Goal: Task Accomplishment & Management: Manage account settings

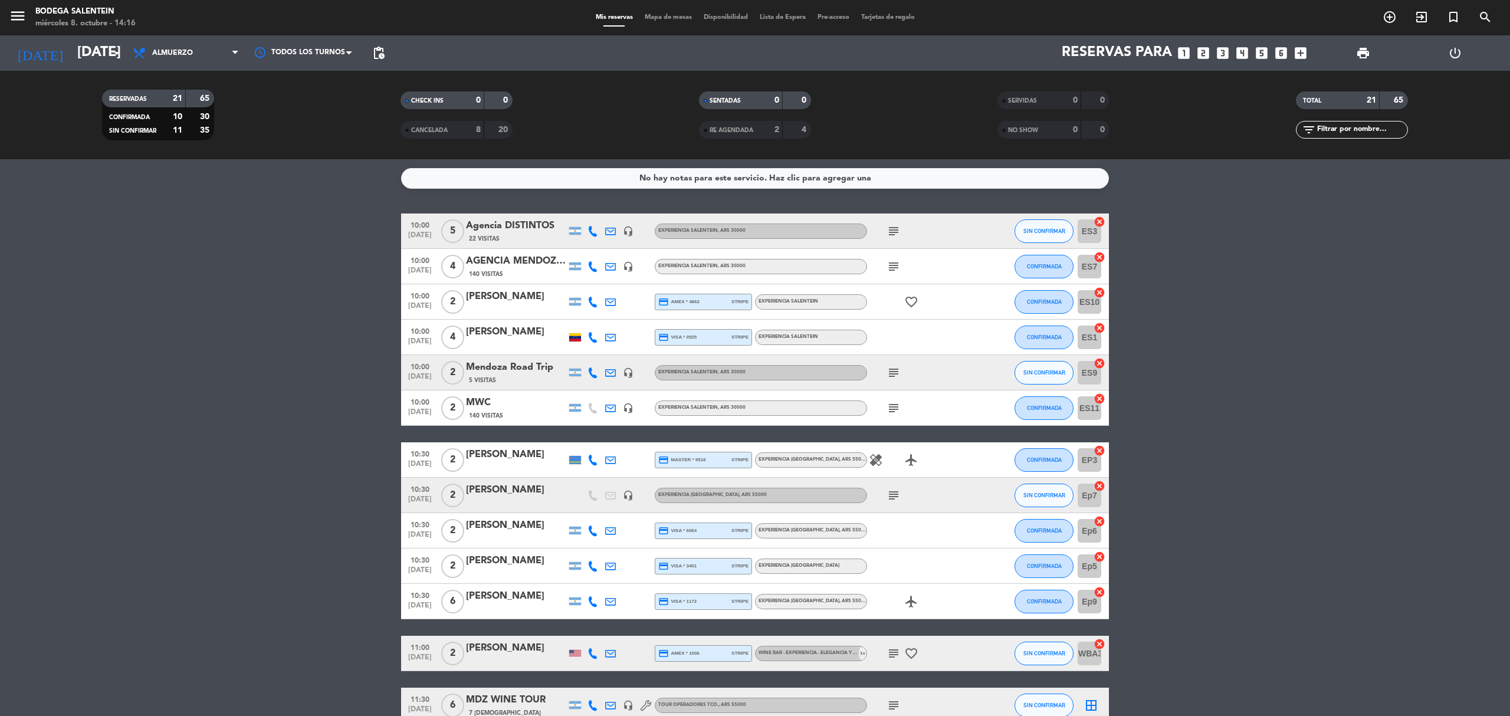
scroll to position [381, 0]
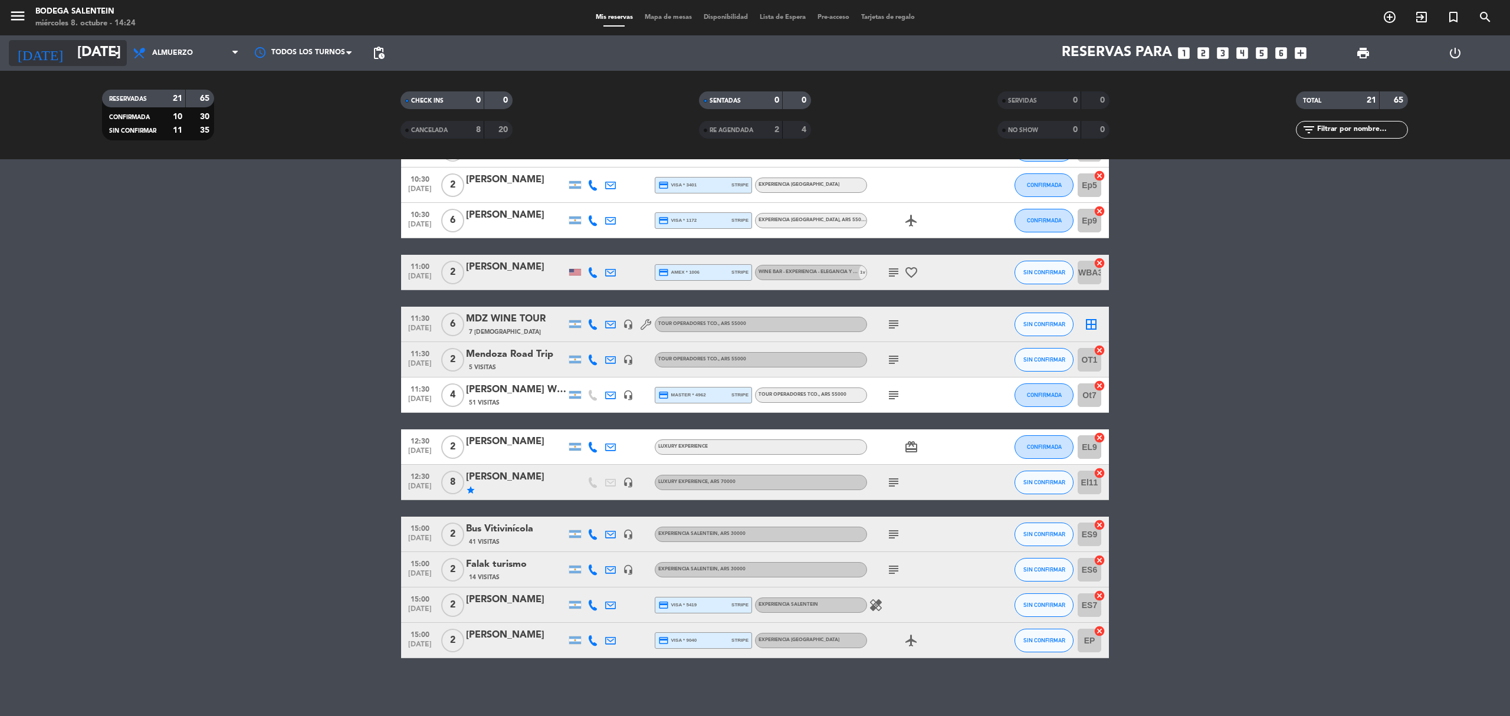
click at [84, 55] on input "[DATE]" at bounding box center [158, 53] width 175 height 28
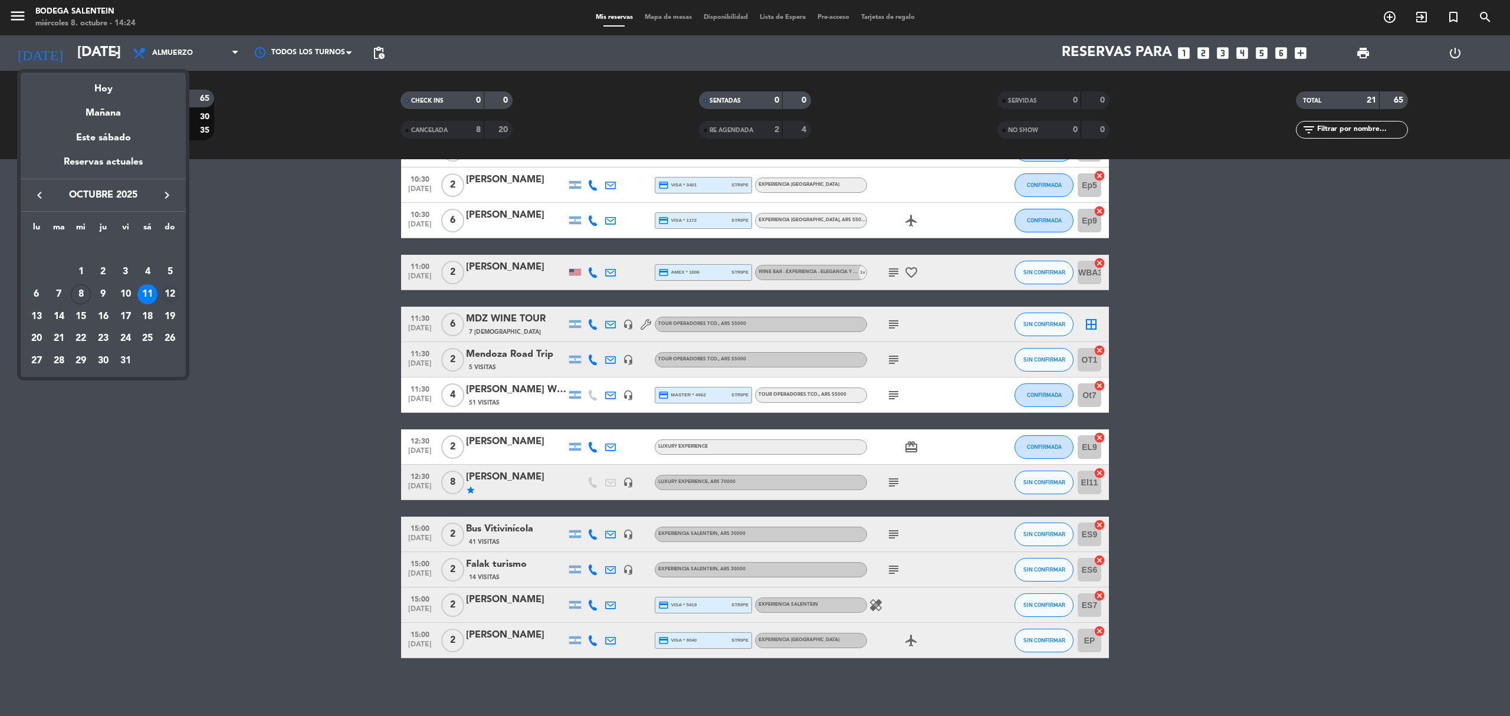
click at [166, 291] on div "12" at bounding box center [170, 294] width 20 height 20
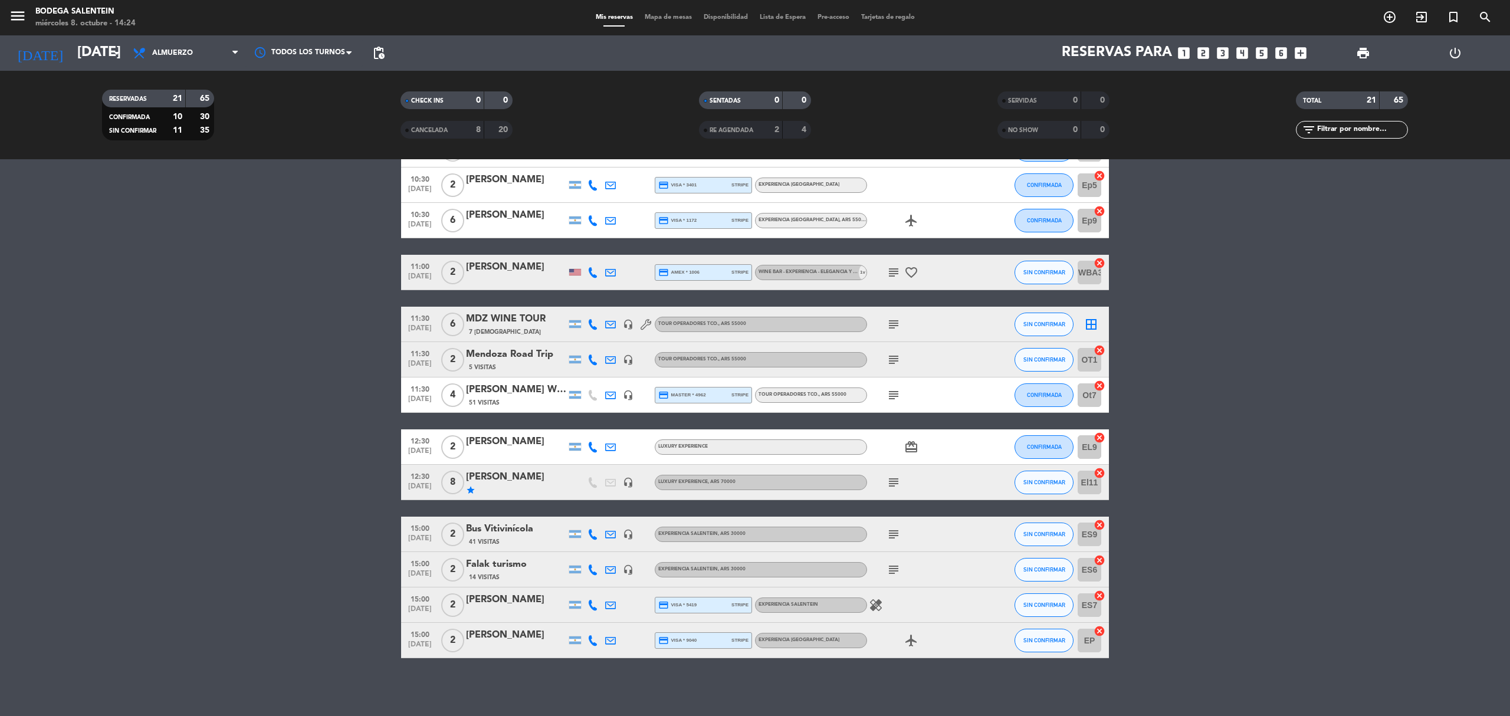
type input "[DATE]"
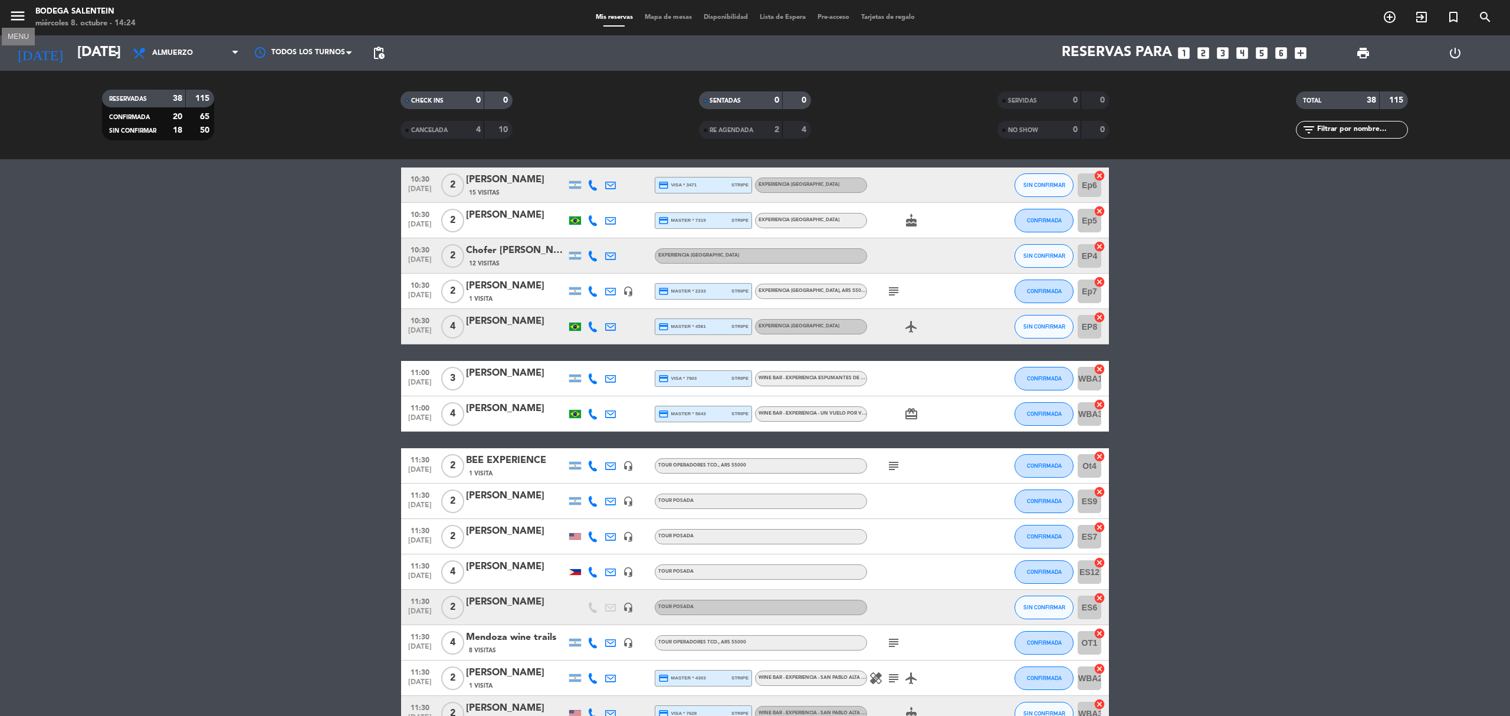
click at [22, 15] on icon "menu" at bounding box center [18, 16] width 18 height 18
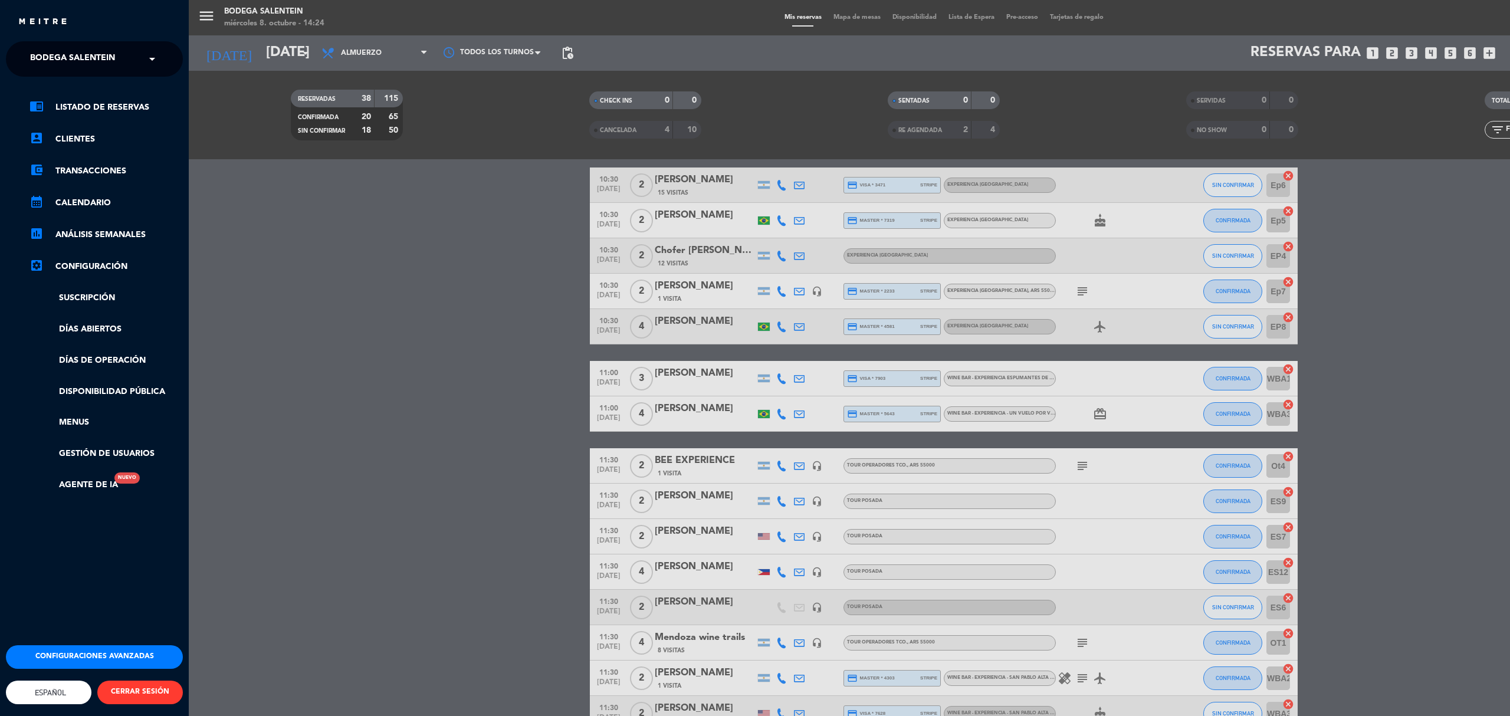
click at [53, 61] on span "Bodega Salentein" at bounding box center [72, 59] width 85 height 25
click at [63, 105] on span "Restaurante Salentein" at bounding box center [65, 109] width 107 height 14
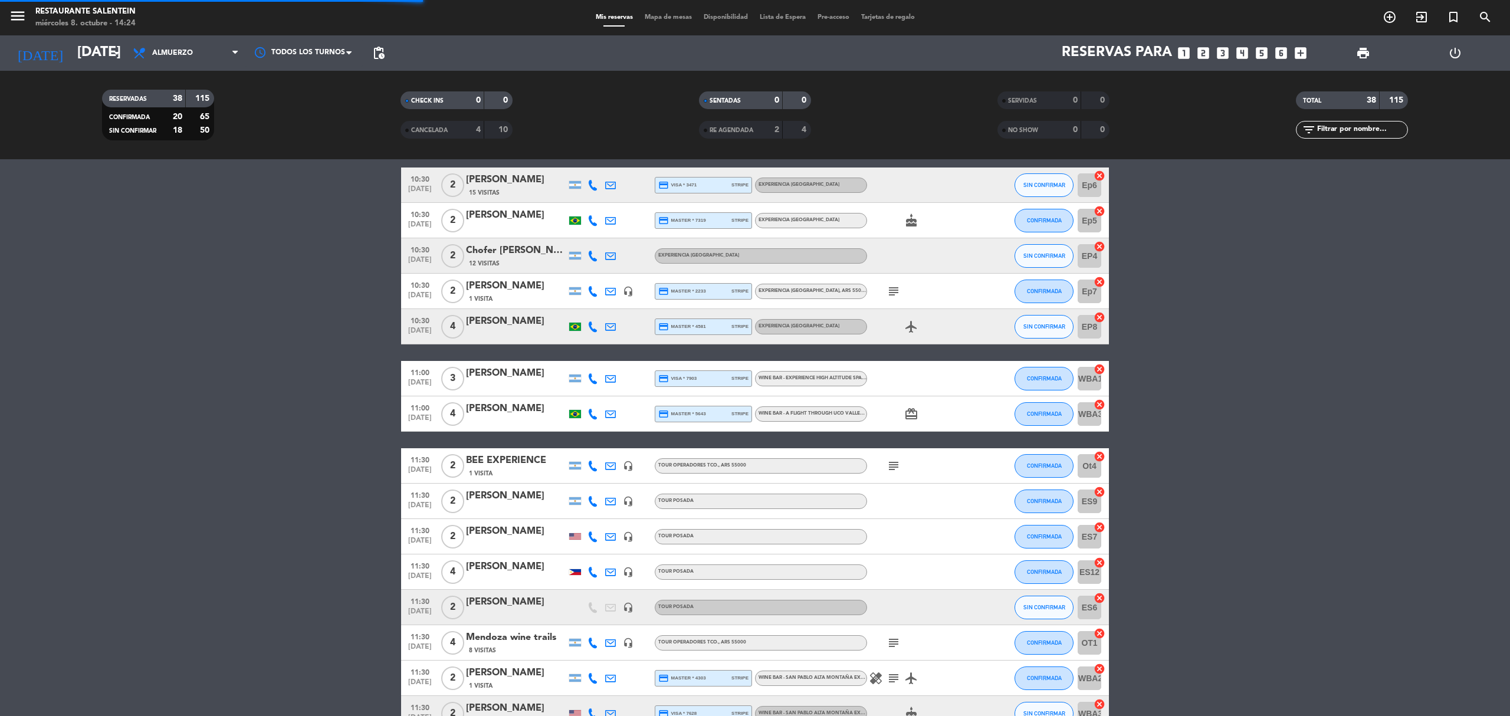
scroll to position [313, 0]
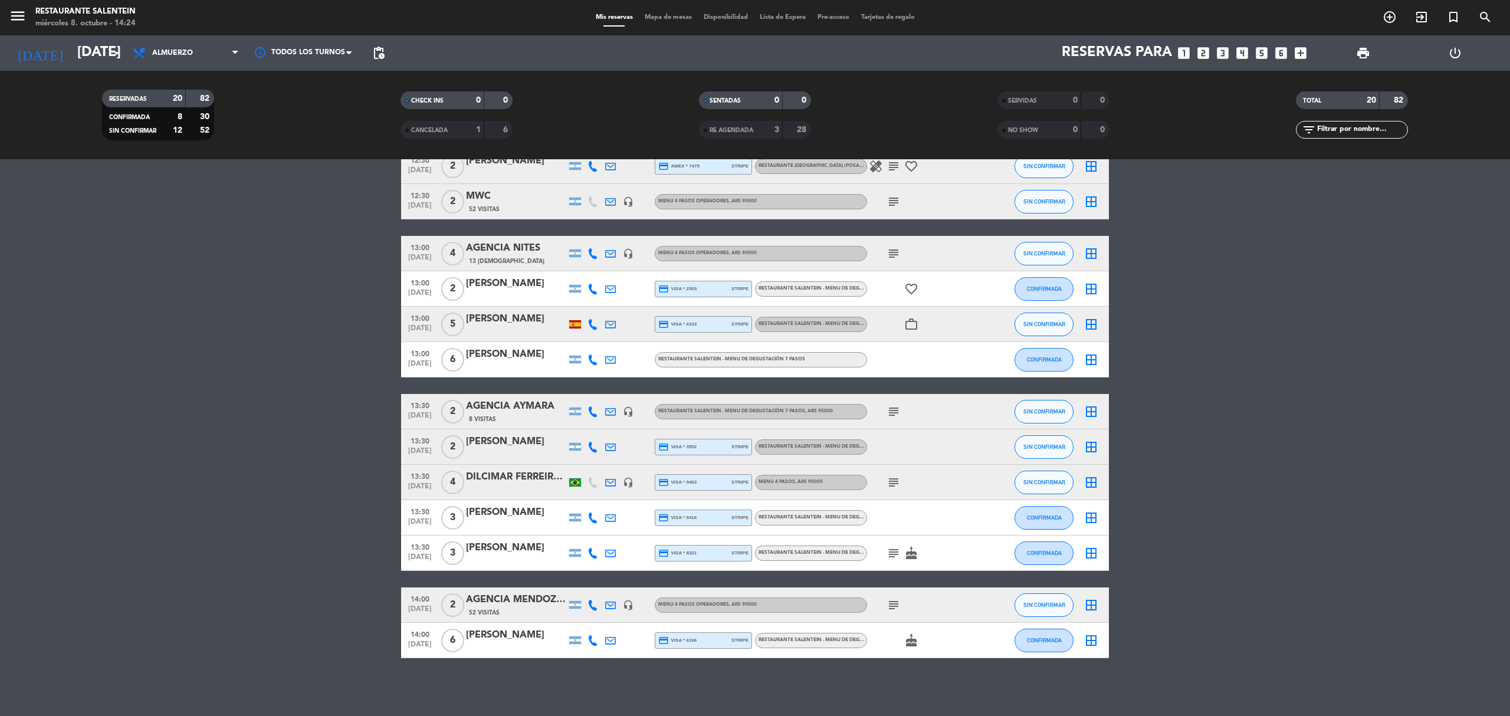
click at [504, 405] on div "AGENCIA AYMARA" at bounding box center [516, 406] width 100 height 15
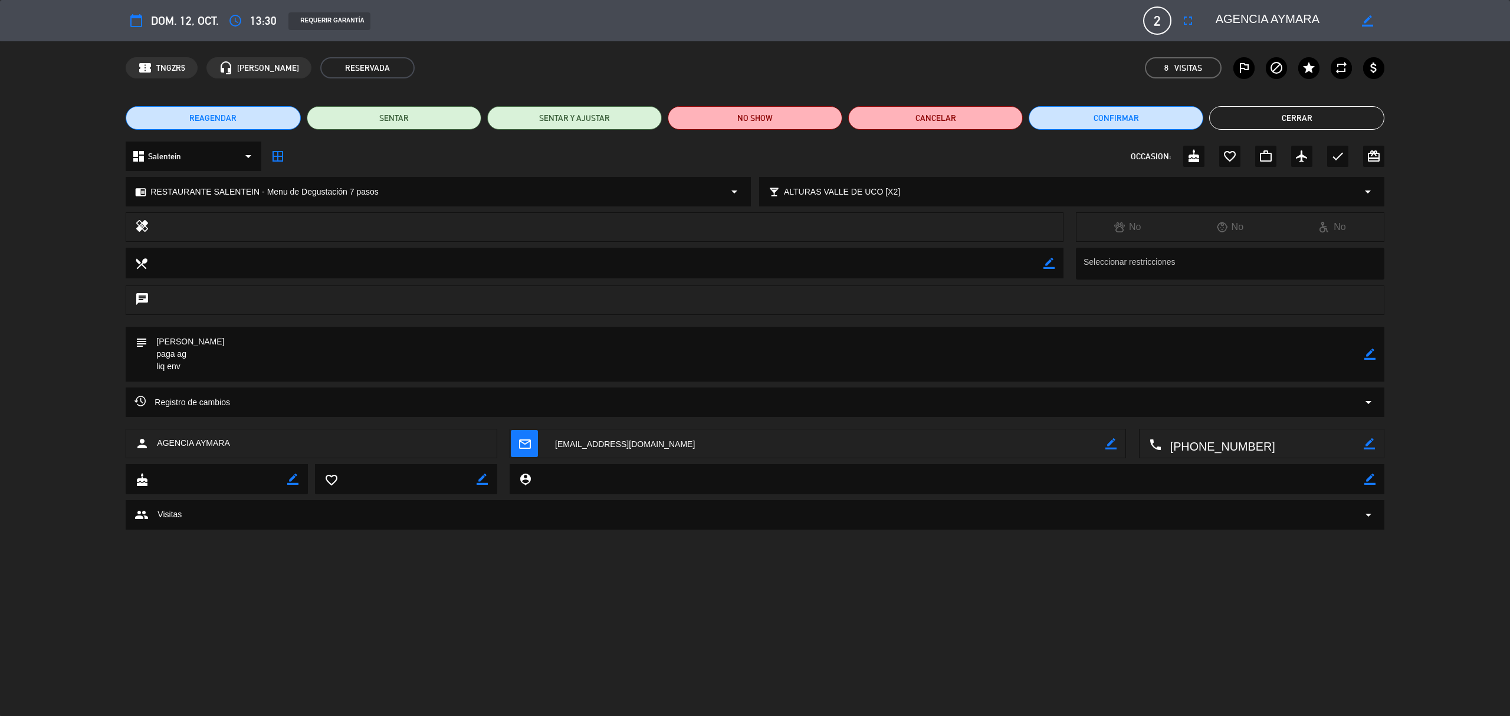
click at [1373, 357] on icon "border_color" at bounding box center [1369, 354] width 11 height 11
click at [288, 341] on textarea at bounding box center [755, 354] width 1216 height 55
paste textarea "A-0168-00000448"
click at [1374, 356] on icon at bounding box center [1369, 354] width 11 height 11
click at [1372, 354] on icon "border_color" at bounding box center [1369, 354] width 11 height 11
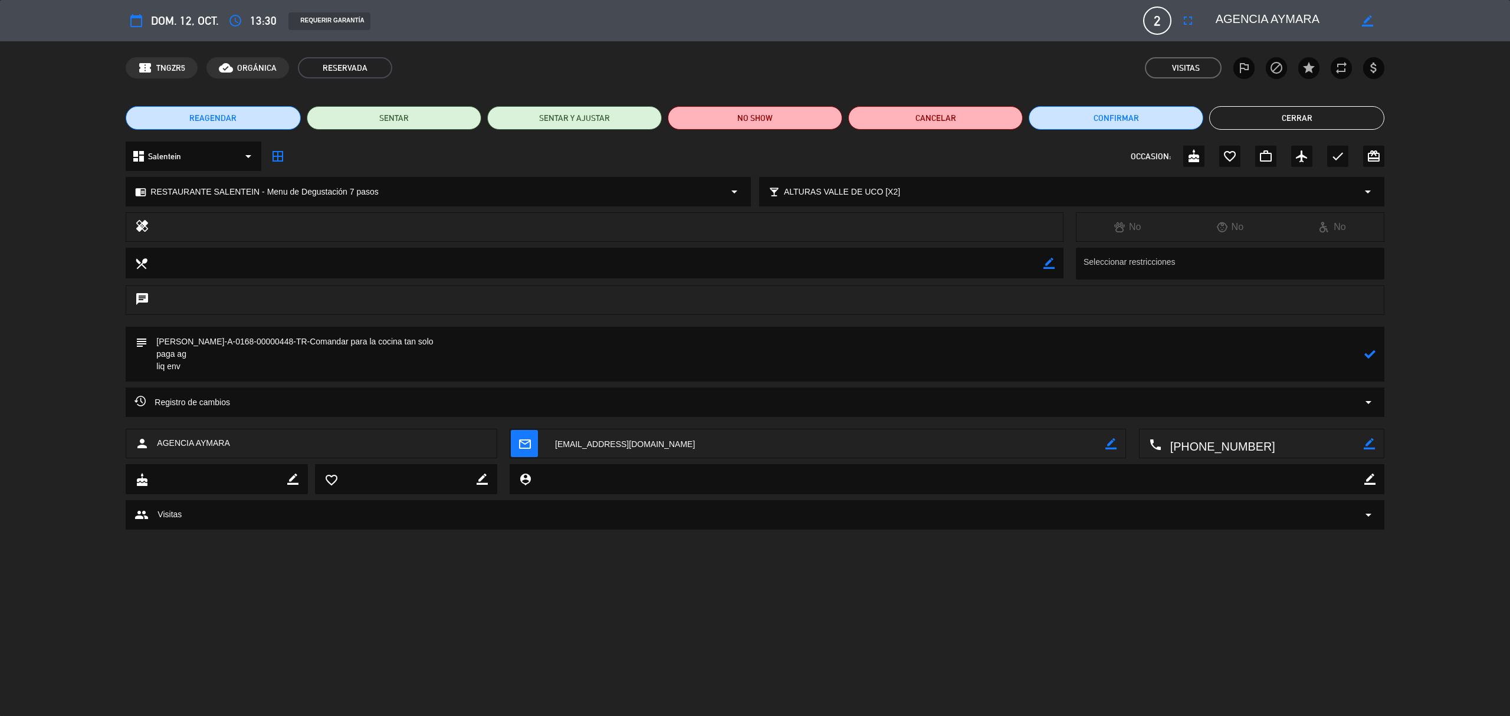
type textarea "[PERSON_NAME]-A-0168-00000448-TR-Comandar para la cocina tan solo paga ag liq e…"
click at [1371, 349] on icon at bounding box center [1369, 354] width 11 height 11
click at [1294, 118] on button "Cerrar" at bounding box center [1296, 118] width 175 height 24
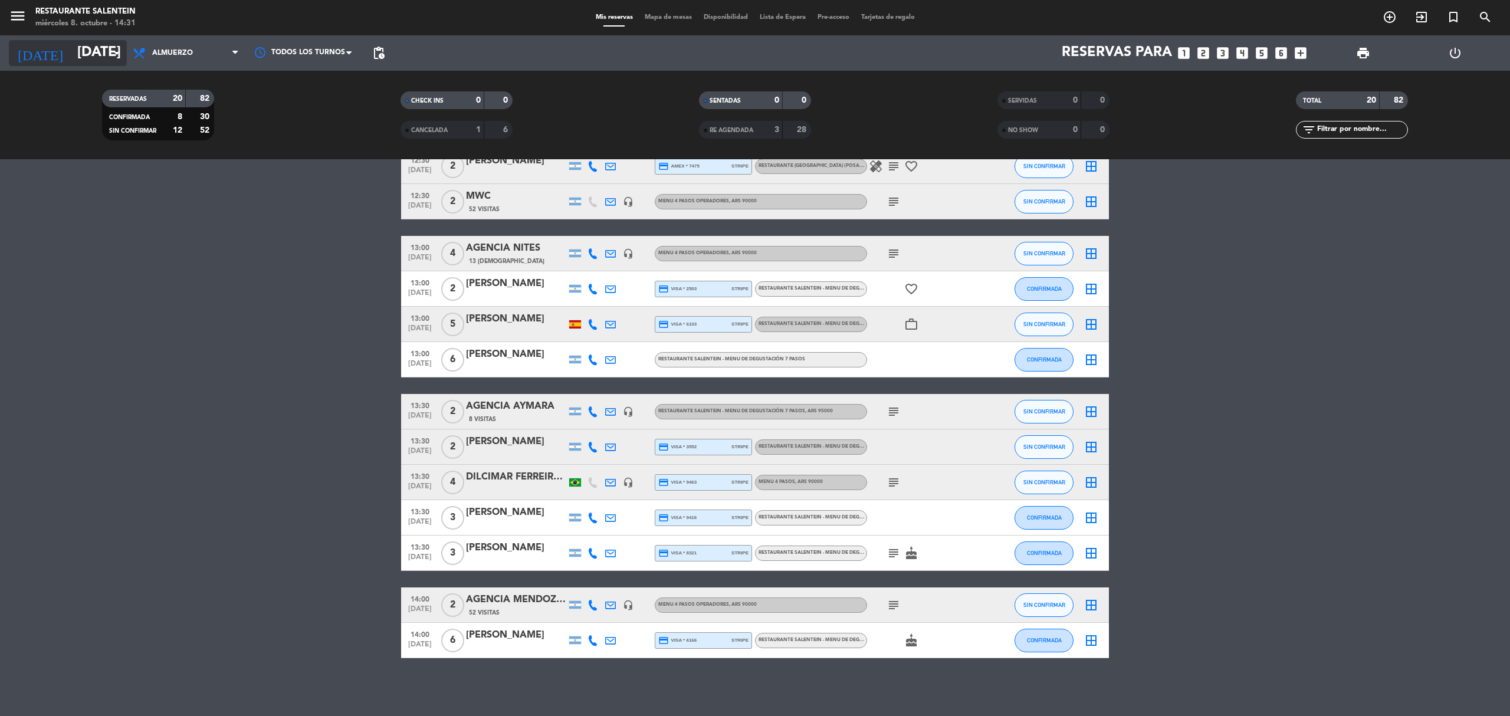
click at [77, 53] on input "[DATE]" at bounding box center [158, 53] width 175 height 28
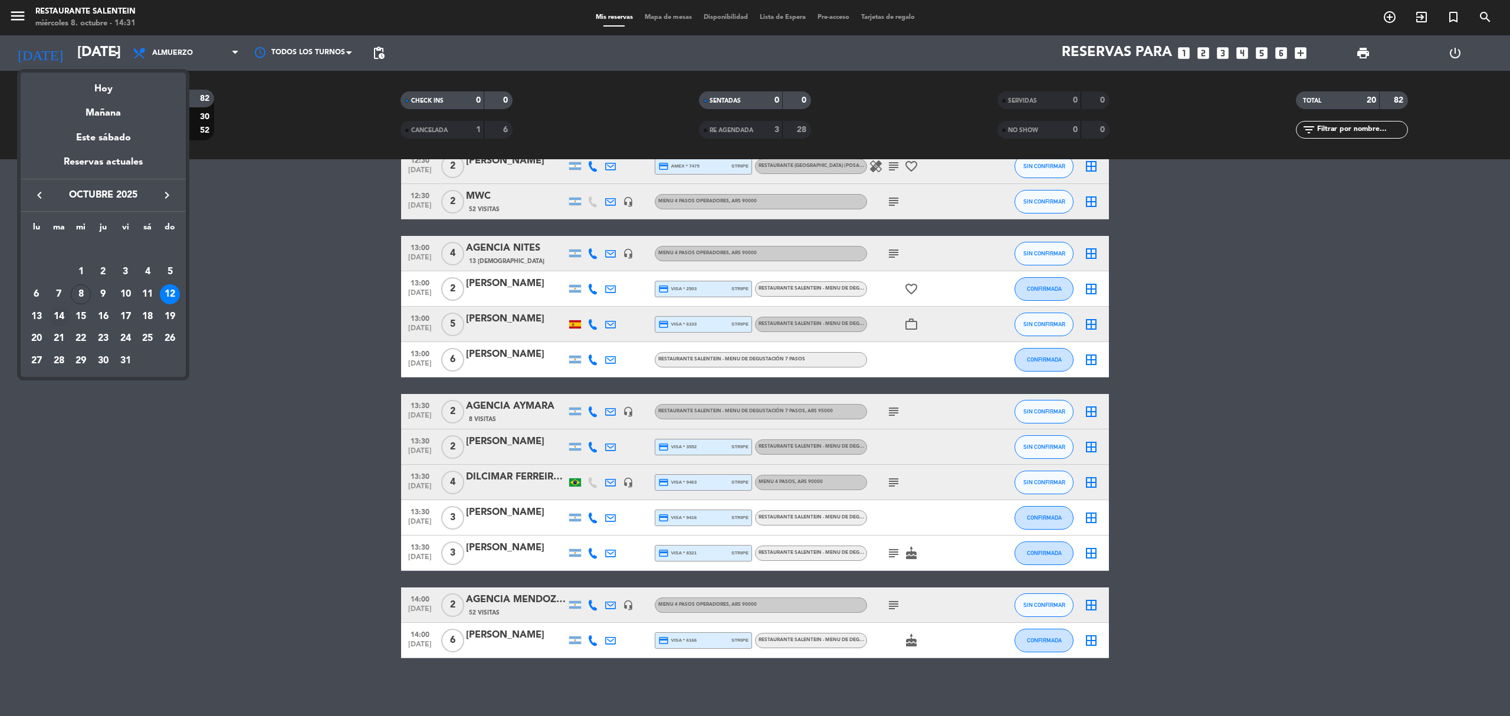
click at [60, 314] on div "14" at bounding box center [59, 317] width 20 height 20
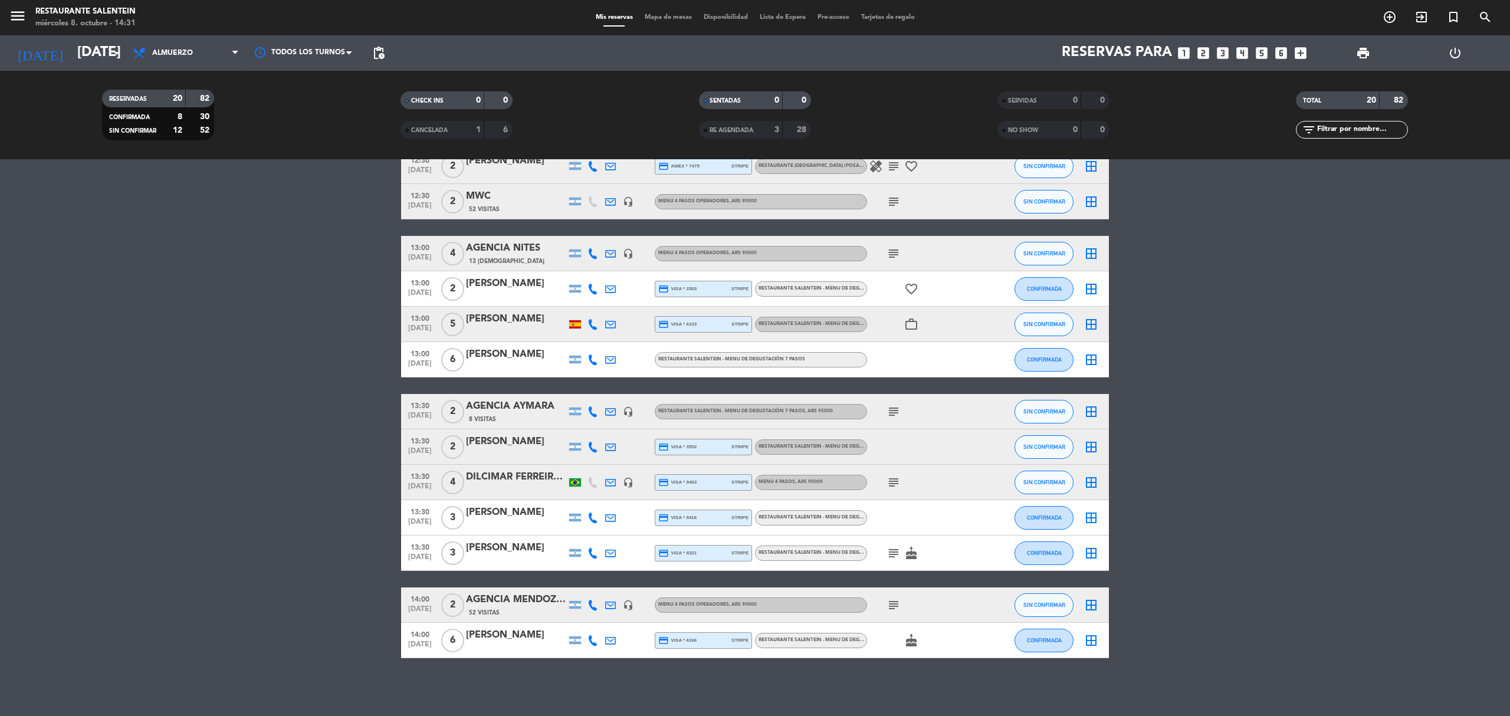
type input "[DATE]"
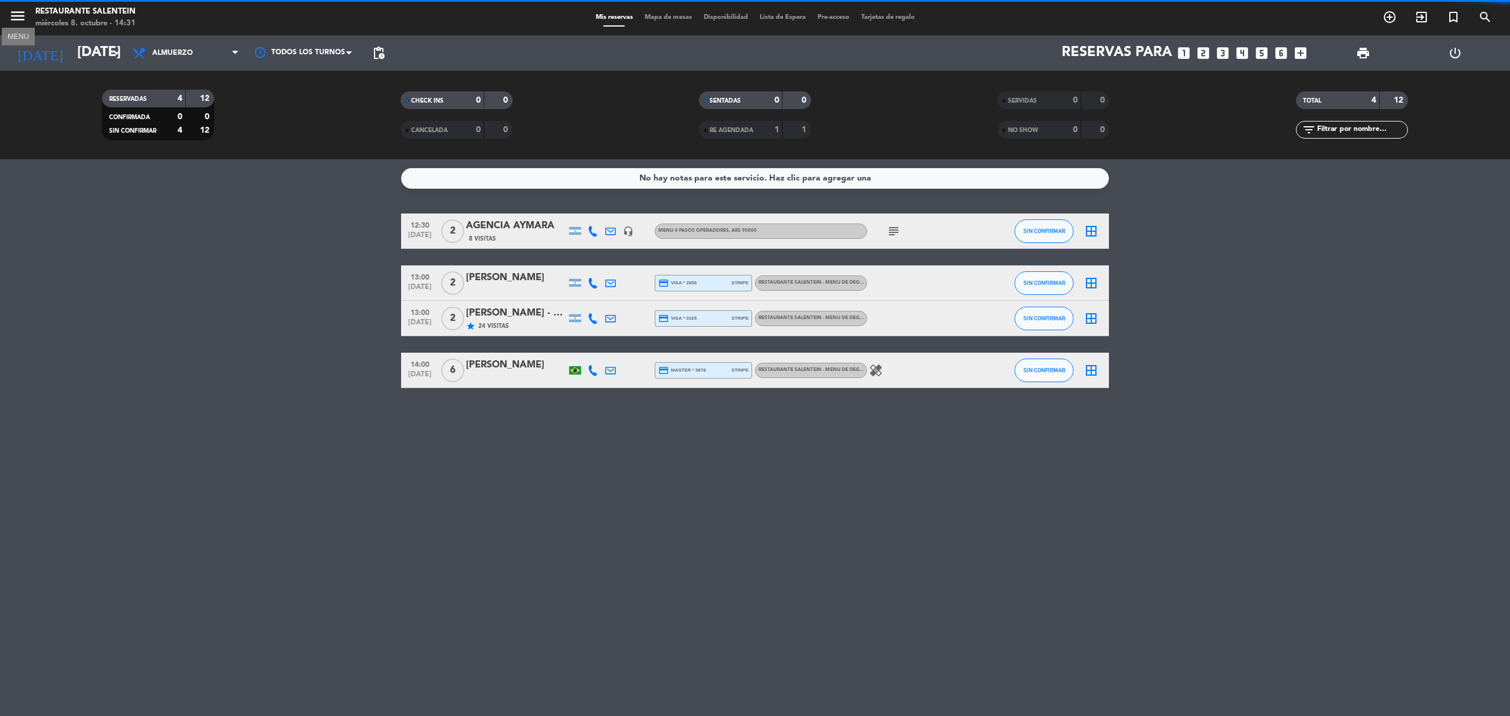
scroll to position [0, 0]
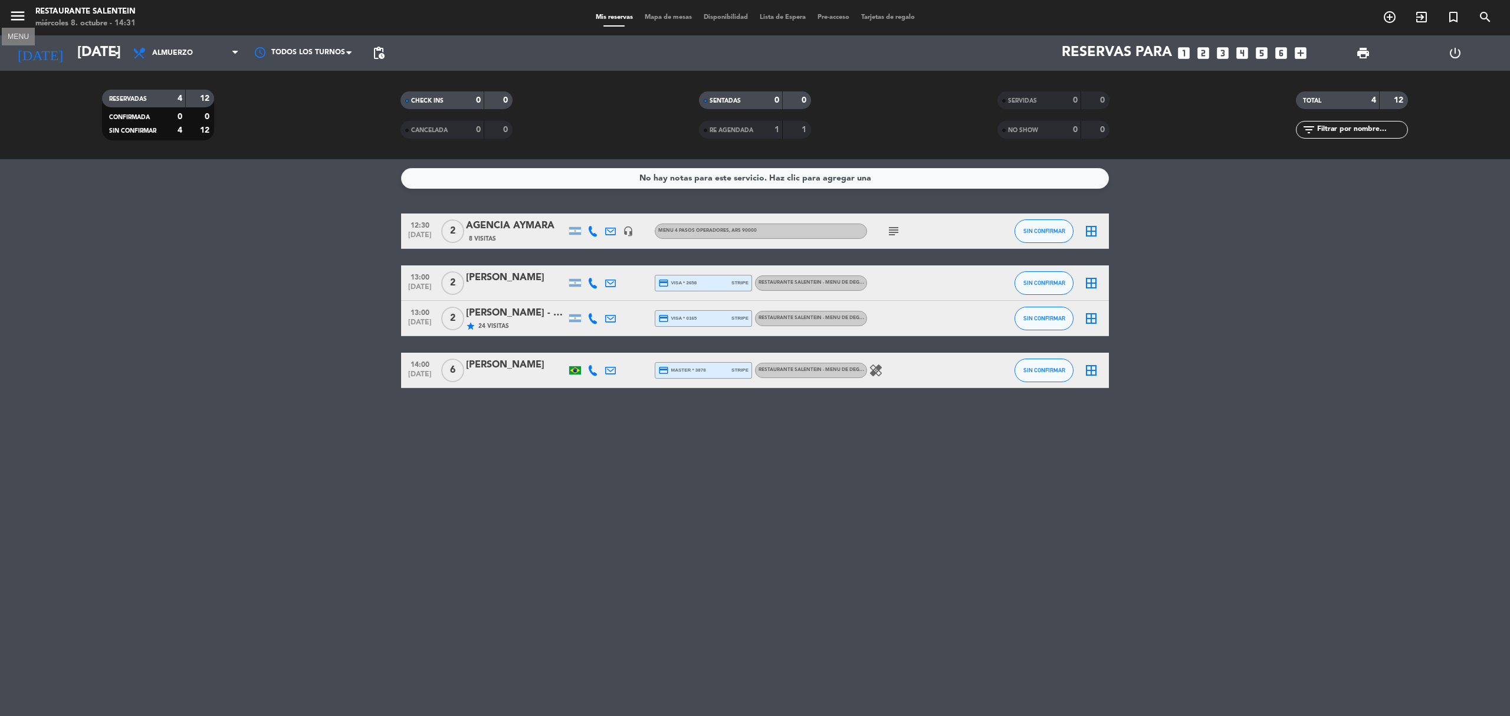
click at [22, 10] on icon "menu" at bounding box center [18, 16] width 18 height 18
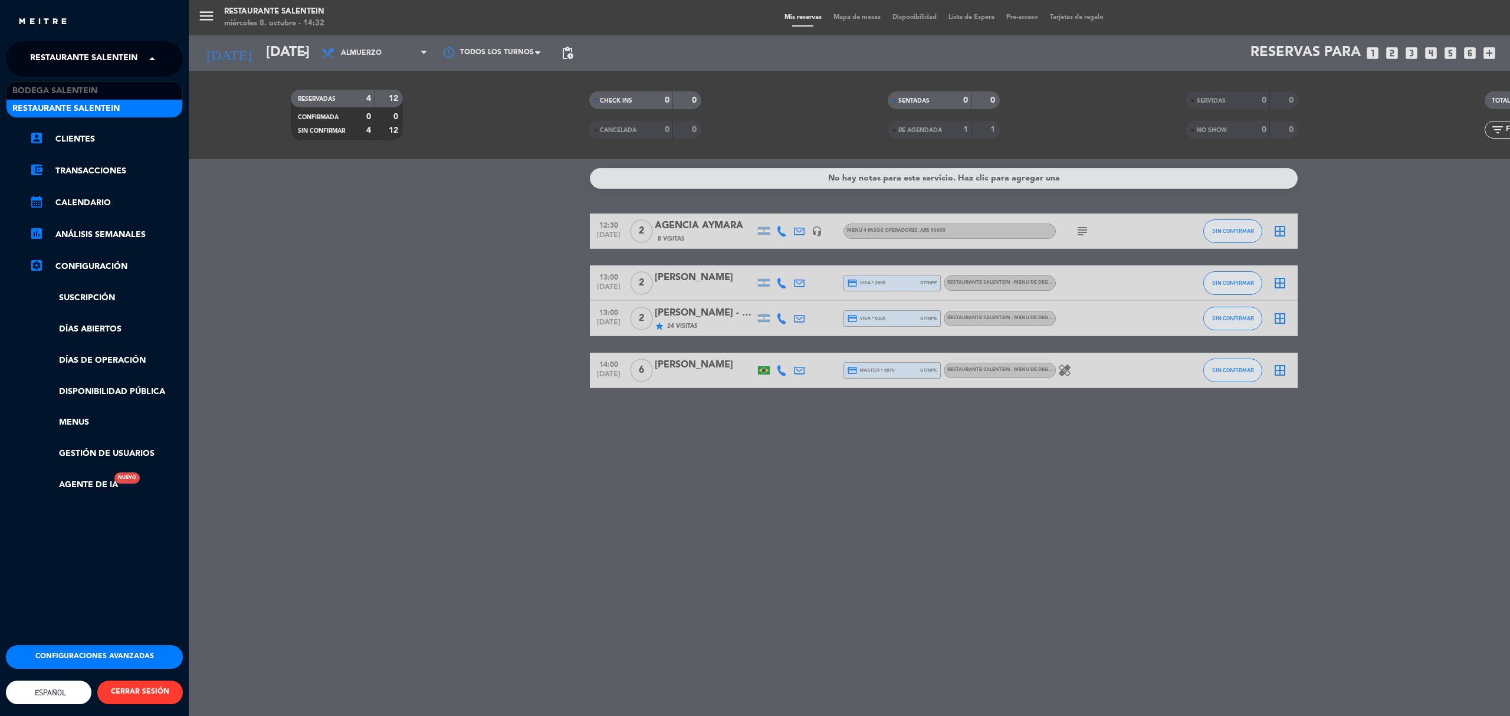
click at [80, 64] on span "Restaurante Salentein" at bounding box center [83, 59] width 107 height 25
click at [69, 88] on span "Bodega Salentein" at bounding box center [54, 91] width 85 height 14
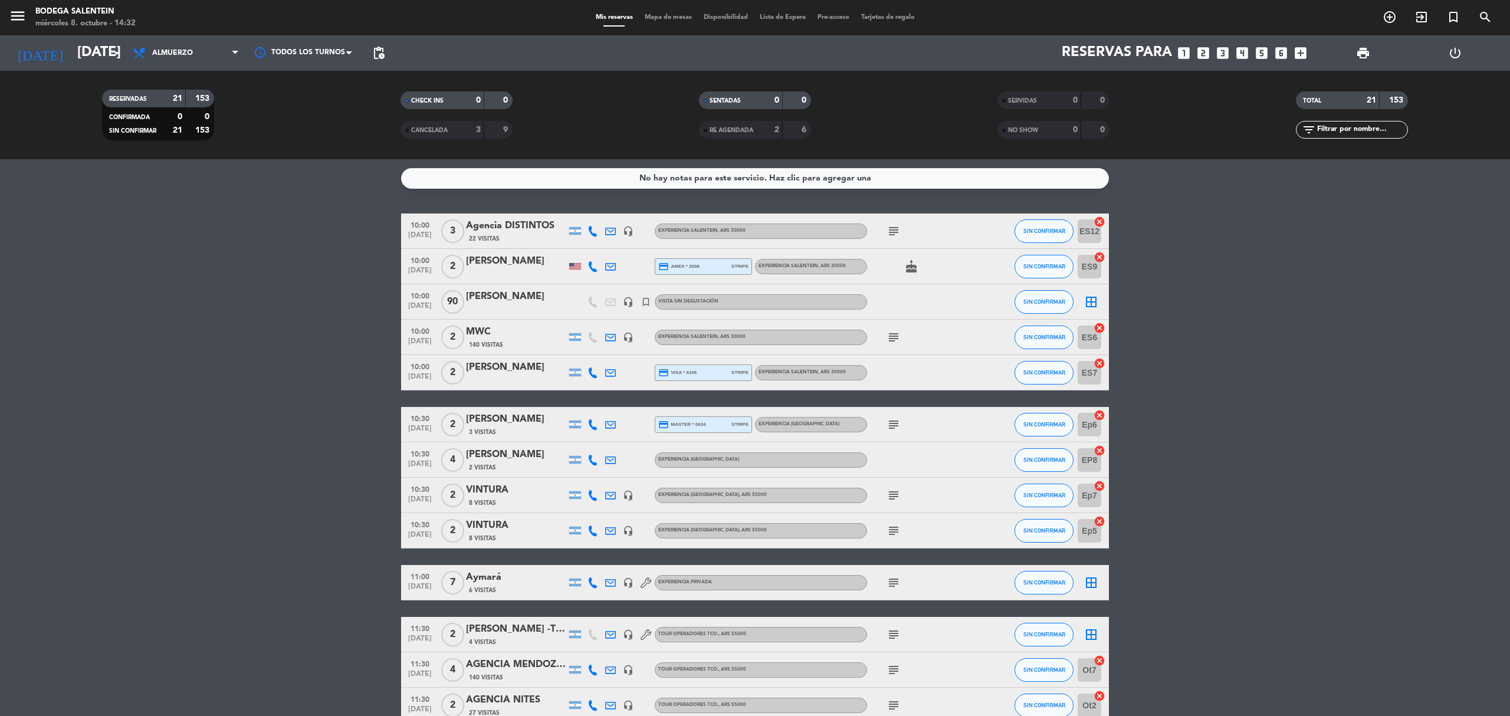
click at [507, 581] on div "Aymará" at bounding box center [516, 577] width 100 height 15
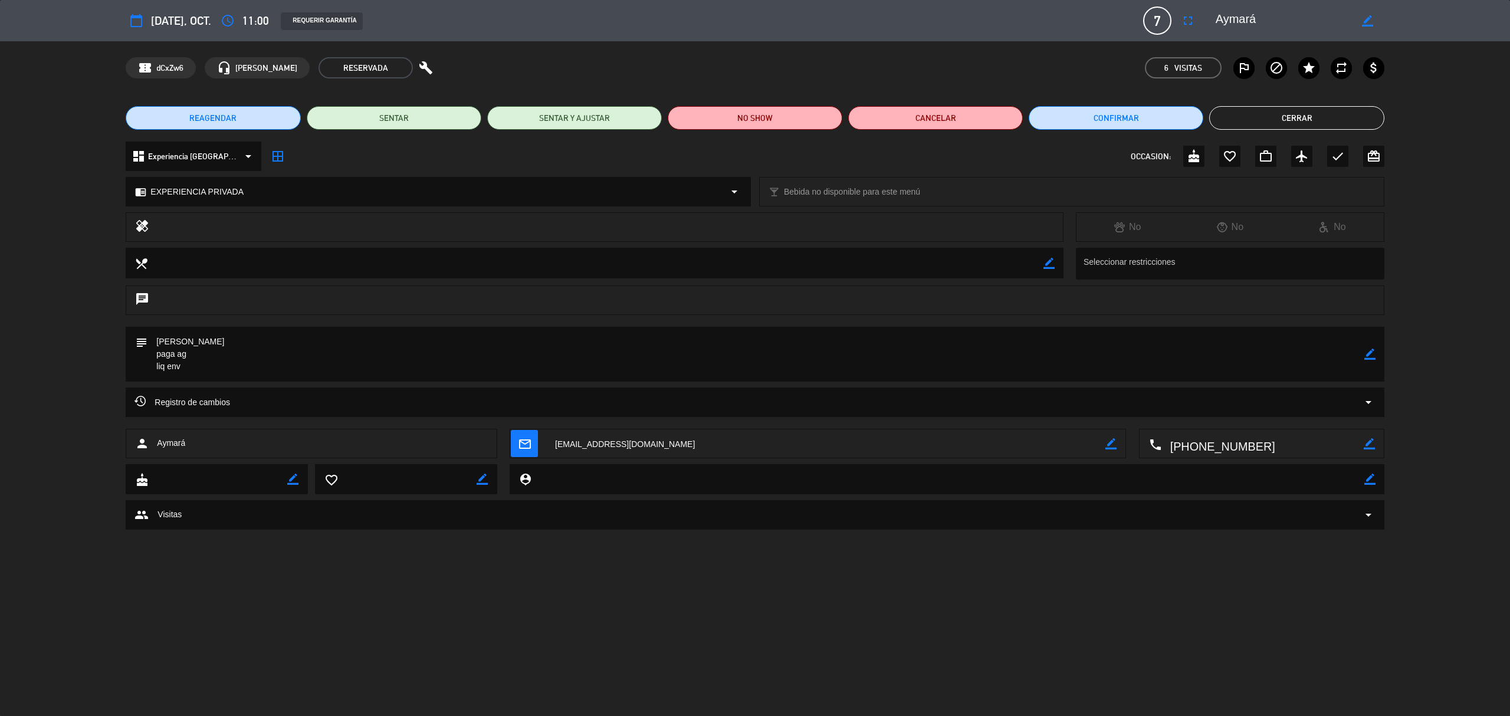
click at [1369, 357] on icon "border_color" at bounding box center [1369, 354] width 11 height 11
click at [232, 336] on textarea at bounding box center [755, 354] width 1216 height 55
paste textarea "A-0168-00000449"
type textarea "[PERSON_NAME] -A-0168-00000449 paga ag liq env"
click at [1373, 350] on icon at bounding box center [1369, 354] width 11 height 11
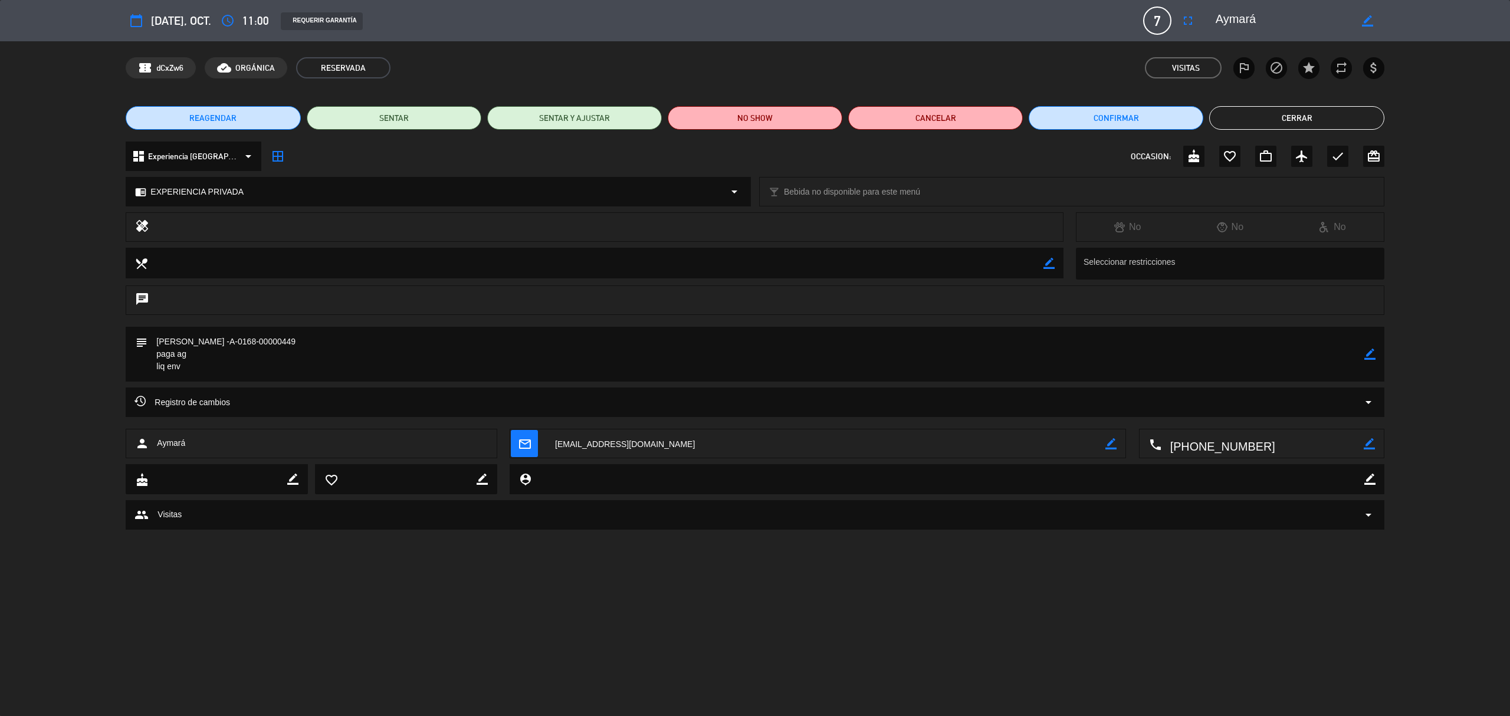
click at [1307, 122] on button "Cerrar" at bounding box center [1296, 118] width 175 height 24
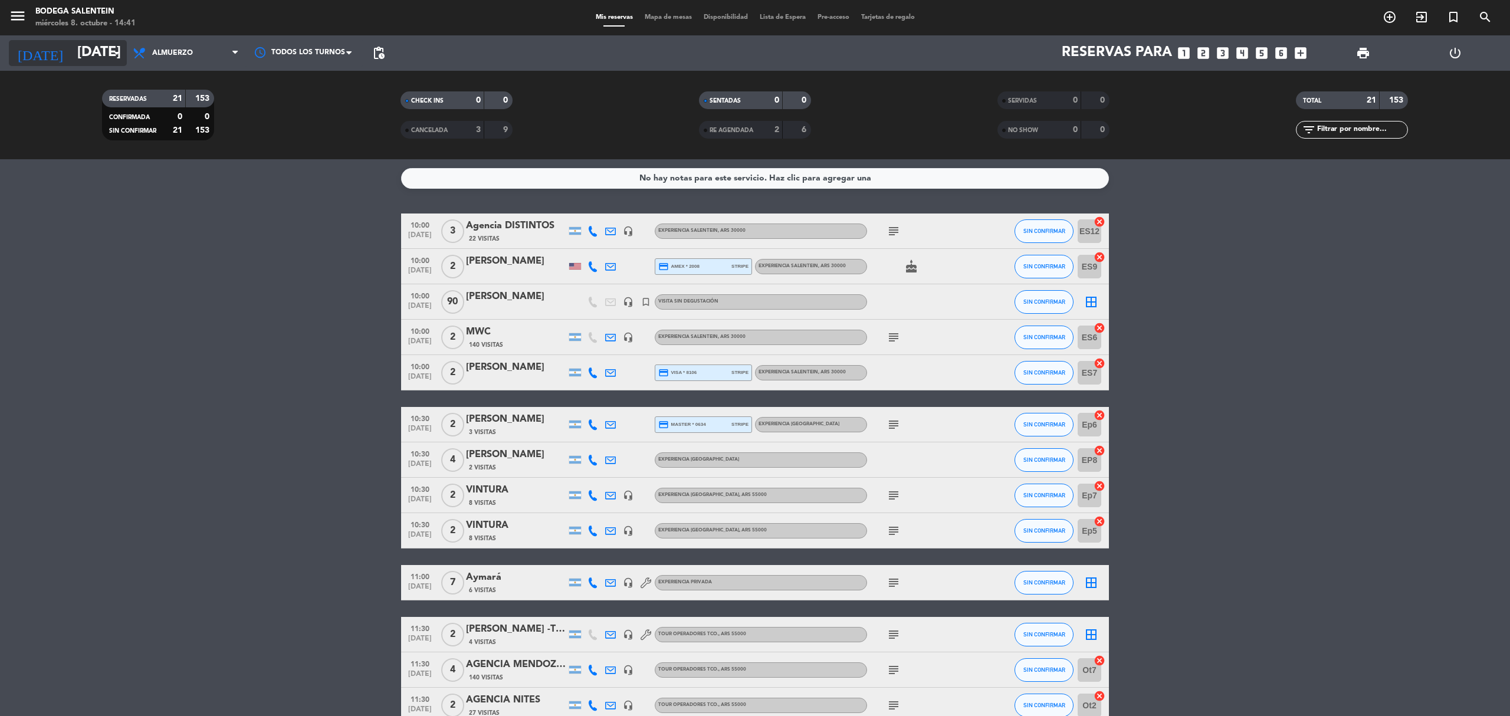
click at [92, 58] on input "[DATE]" at bounding box center [158, 53] width 175 height 28
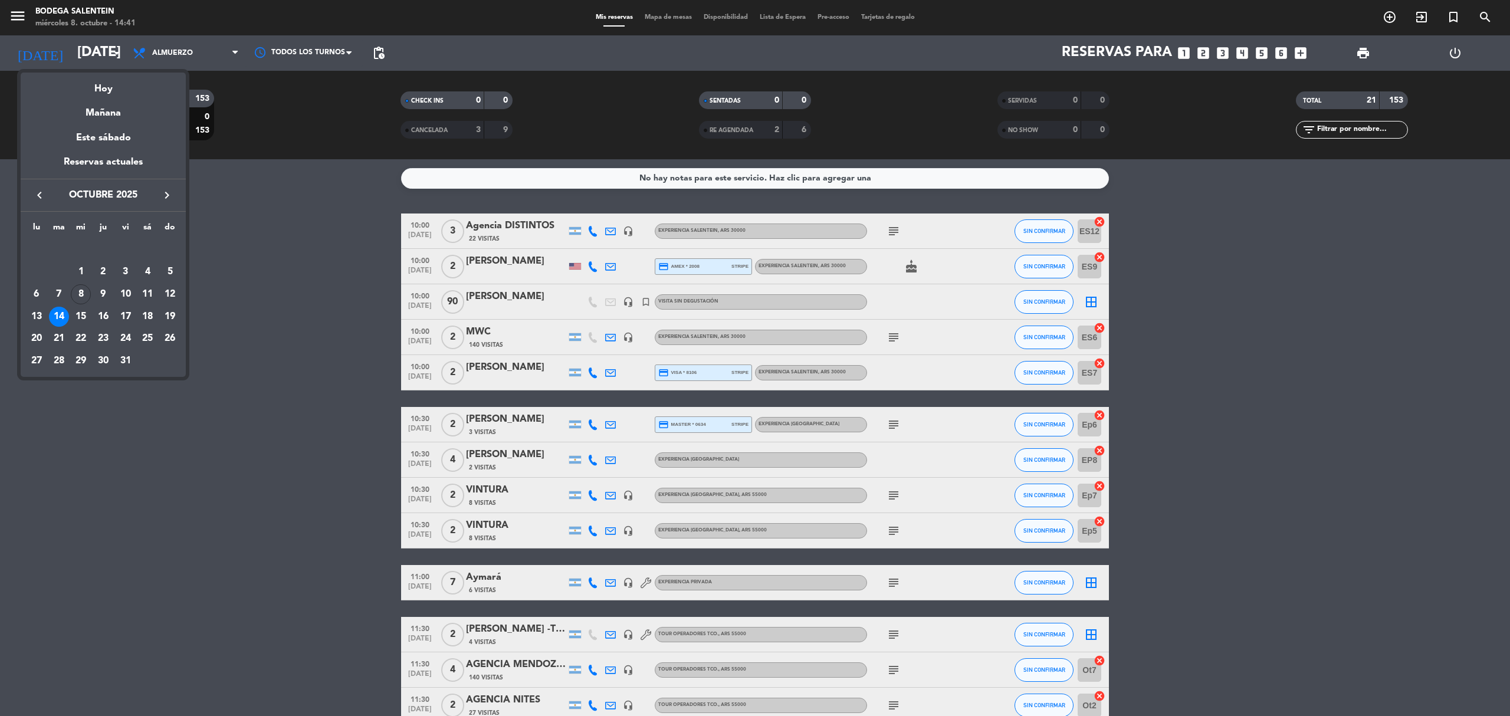
click at [161, 189] on icon "keyboard_arrow_right" at bounding box center [167, 195] width 14 height 14
click at [168, 250] on div "2" at bounding box center [170, 250] width 20 height 20
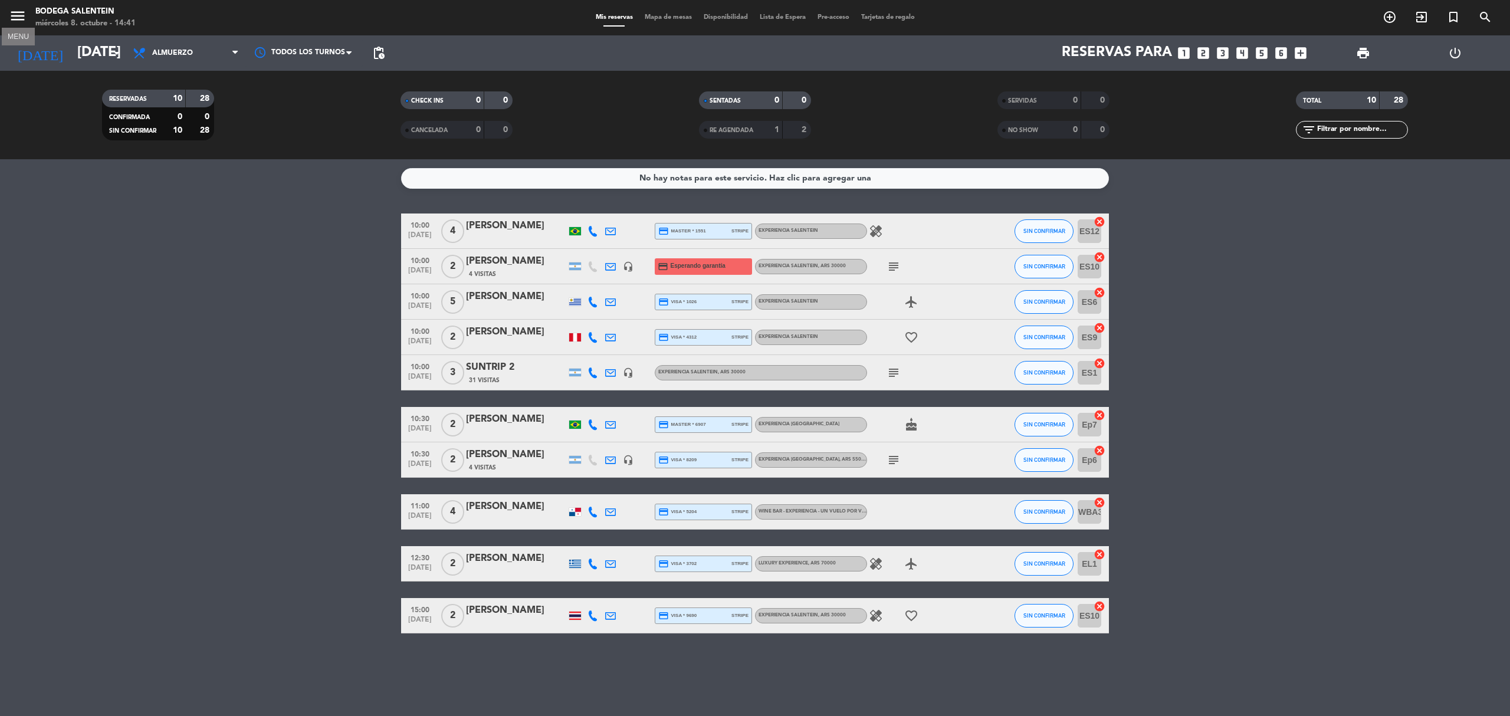
click at [22, 19] on icon "menu" at bounding box center [18, 16] width 18 height 18
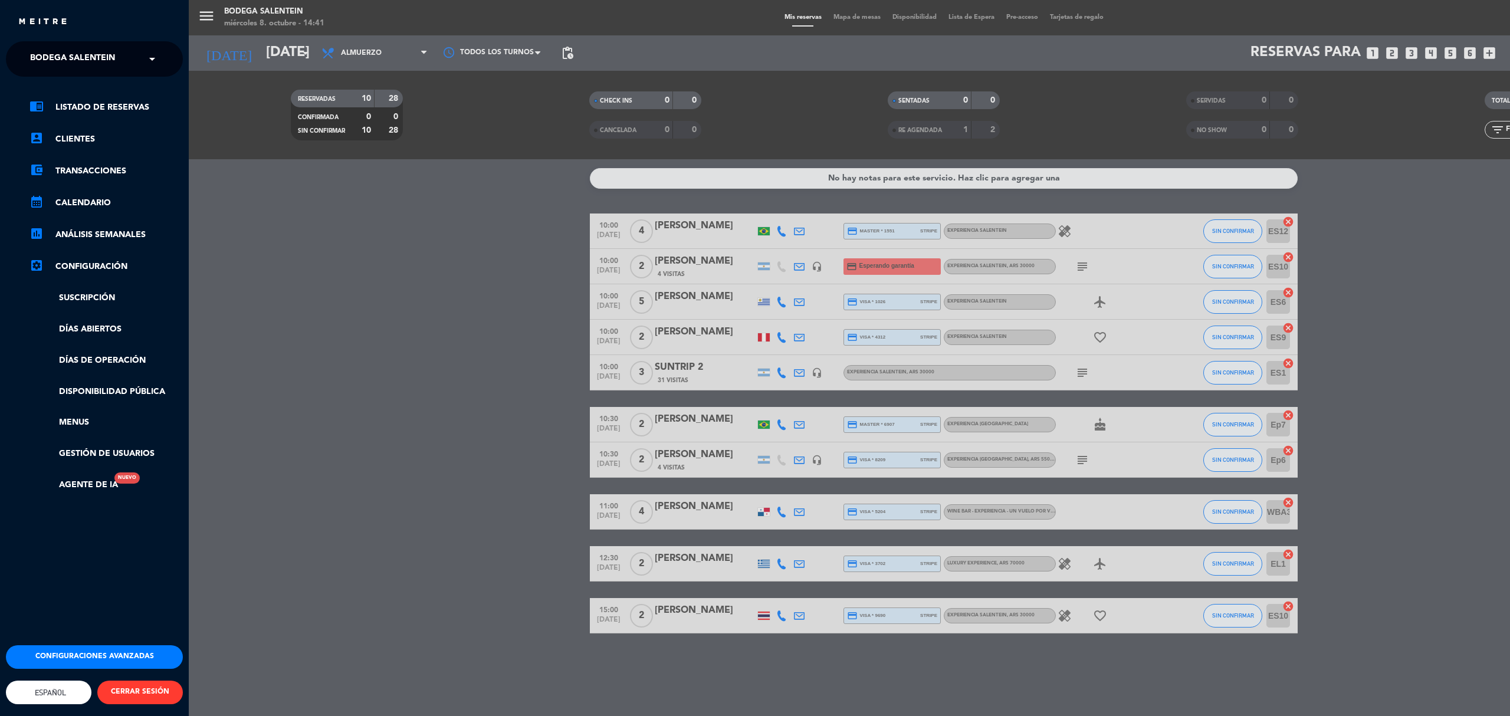
click at [40, 45] on ng-select "× Bodega Salentein ×" at bounding box center [94, 58] width 177 height 35
click at [41, 59] on span "Bodega Salentein" at bounding box center [72, 59] width 85 height 25
click at [60, 109] on span "Restaurante Salentein" at bounding box center [65, 109] width 107 height 14
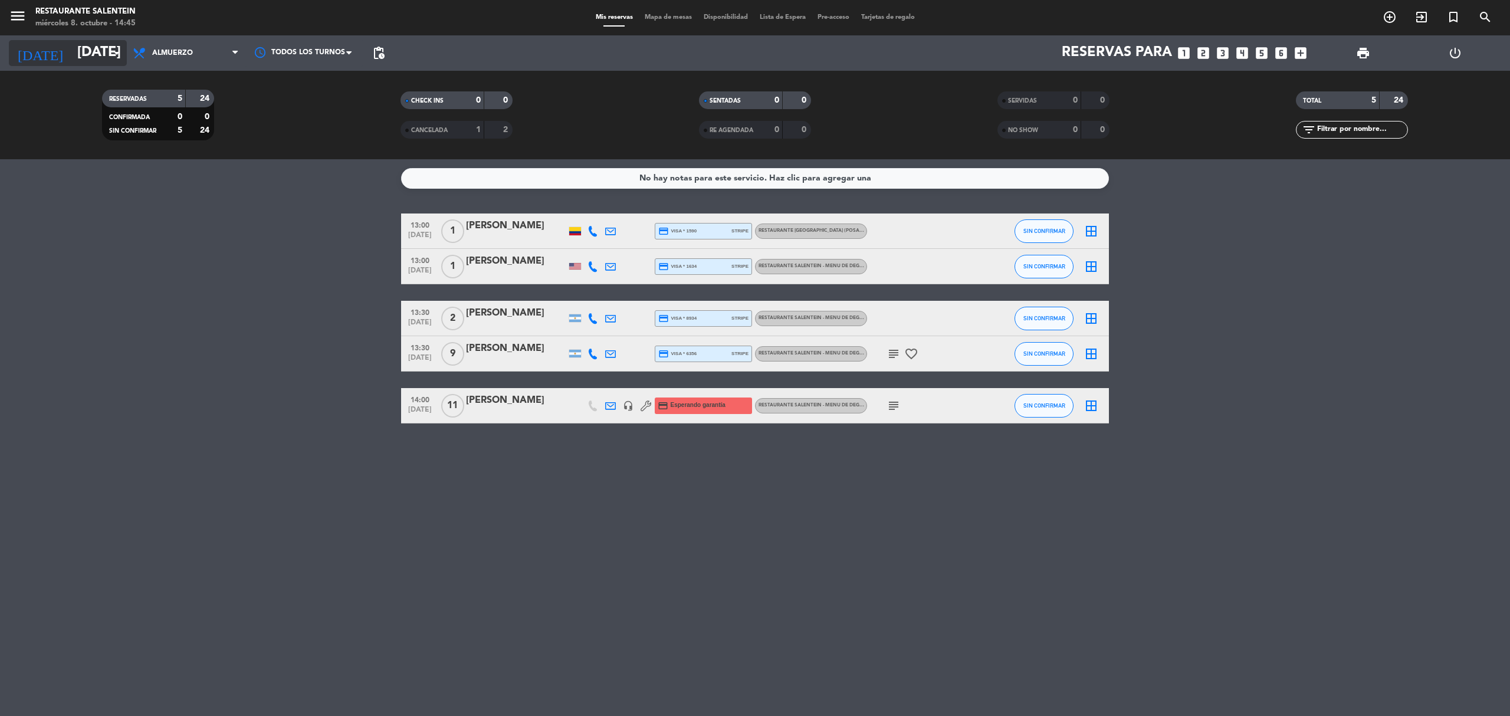
click at [94, 60] on input "[DATE]" at bounding box center [158, 53] width 175 height 28
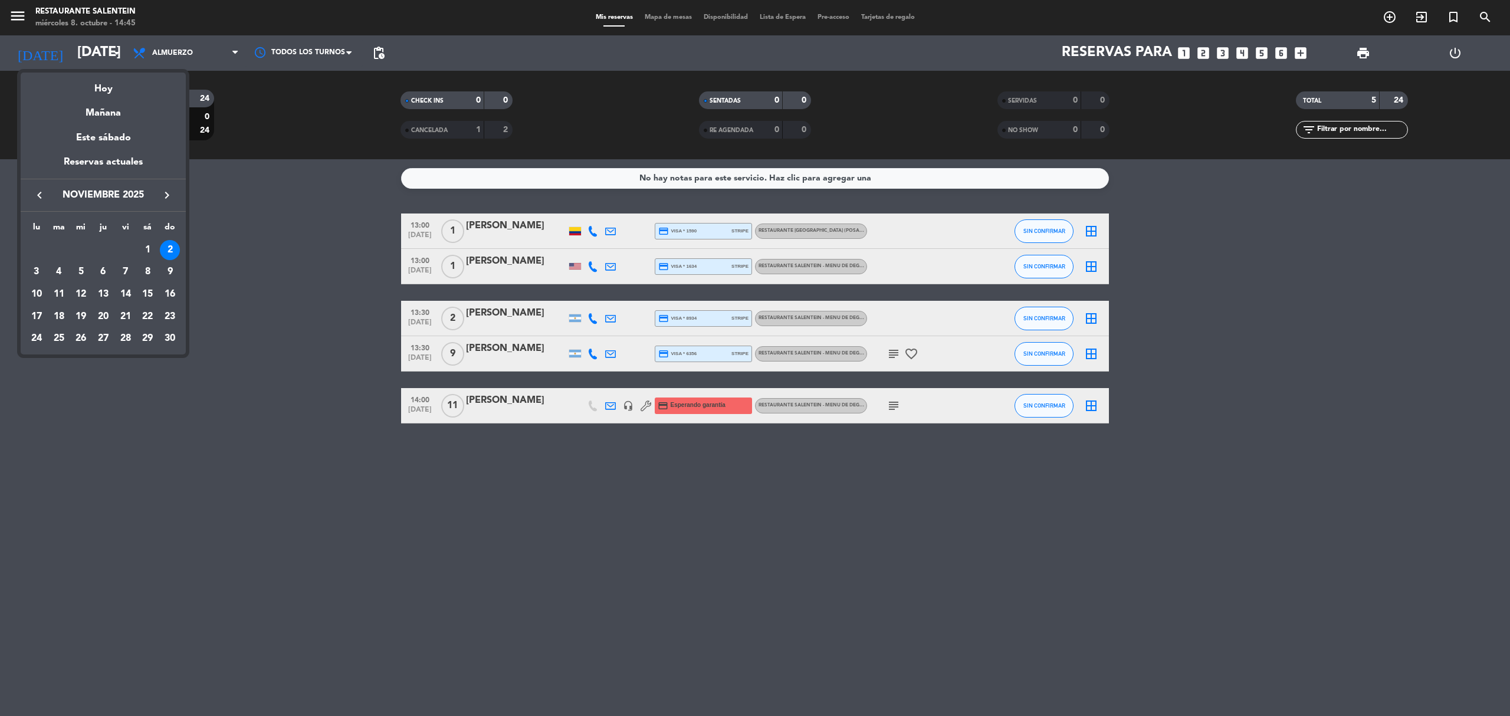
click at [168, 192] on icon "keyboard_arrow_right" at bounding box center [167, 195] width 14 height 14
click at [41, 190] on icon "keyboard_arrow_left" at bounding box center [39, 195] width 14 height 14
click at [130, 291] on div "10" at bounding box center [126, 294] width 20 height 20
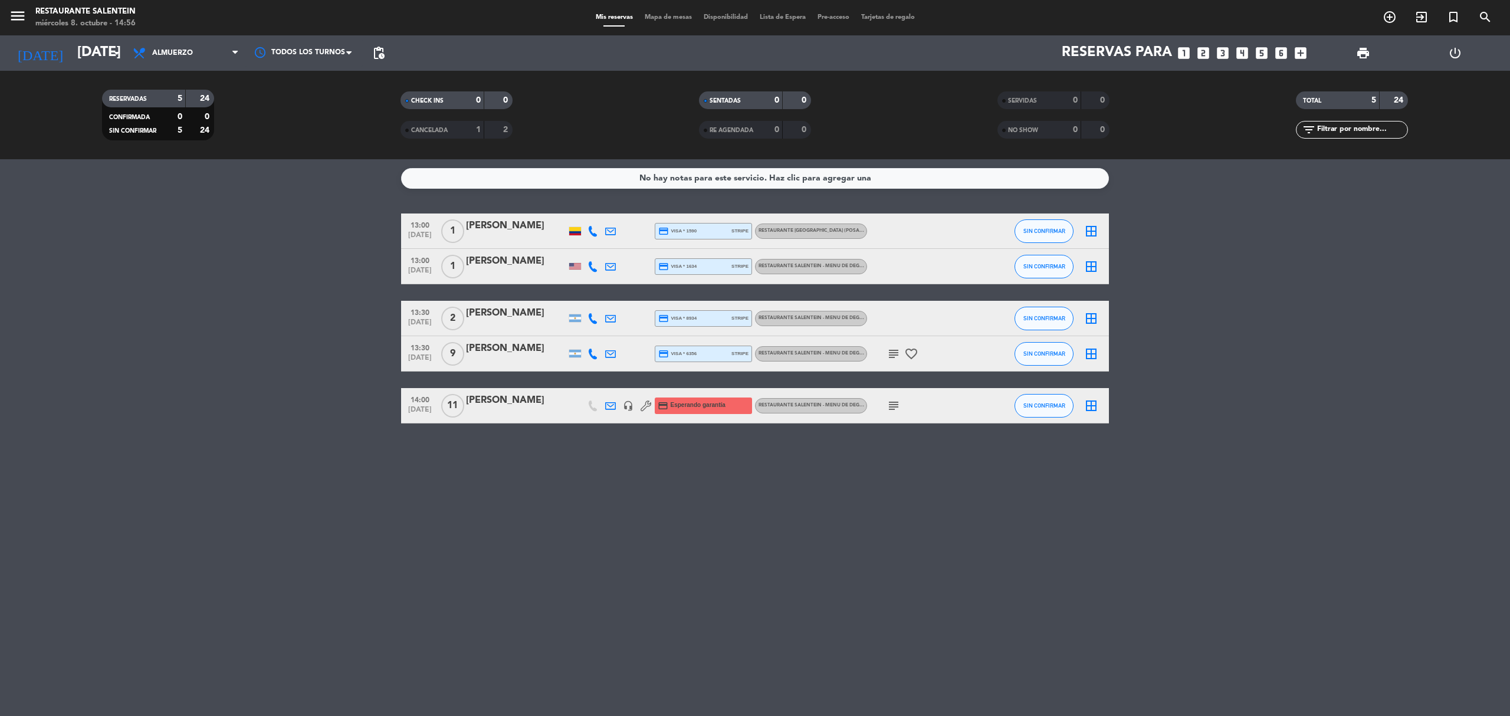
type input "[DATE]"
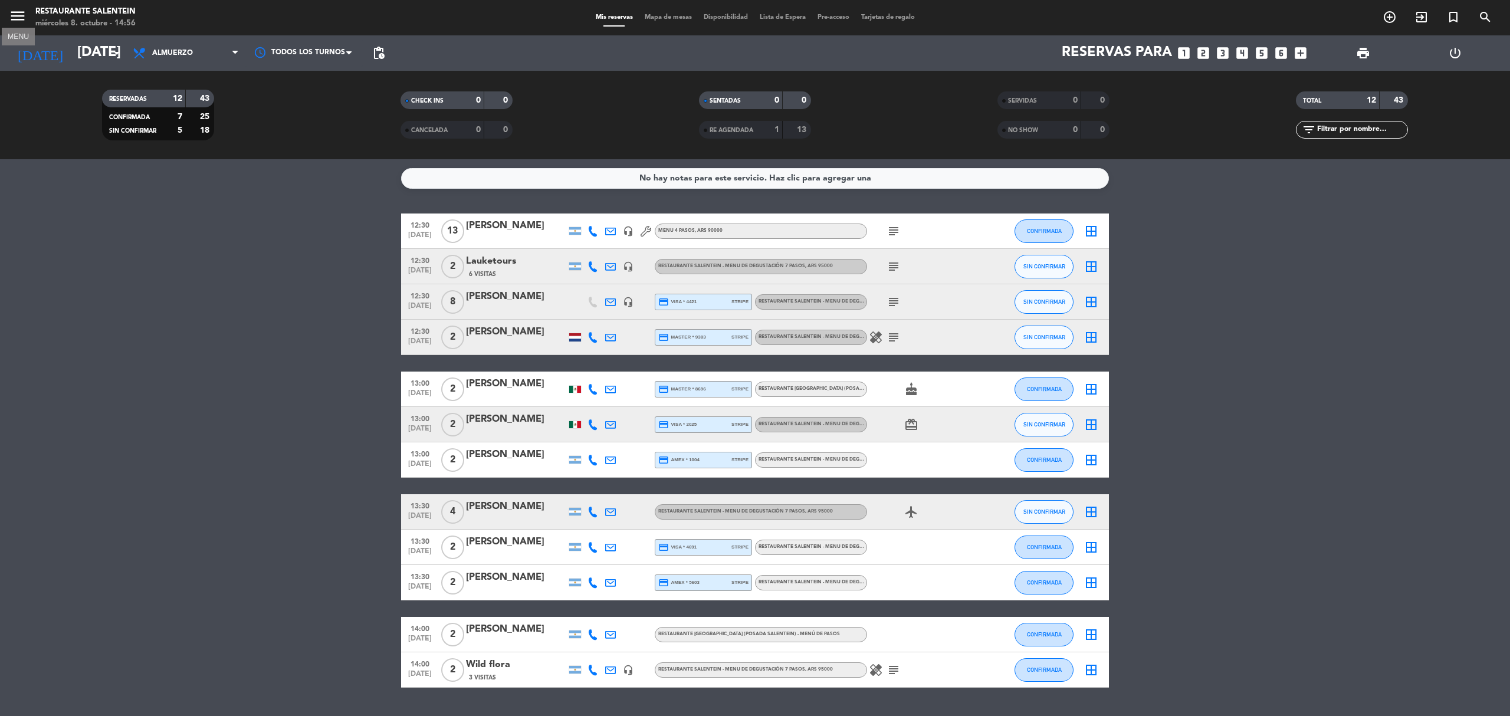
click at [22, 22] on icon "menu" at bounding box center [18, 16] width 18 height 18
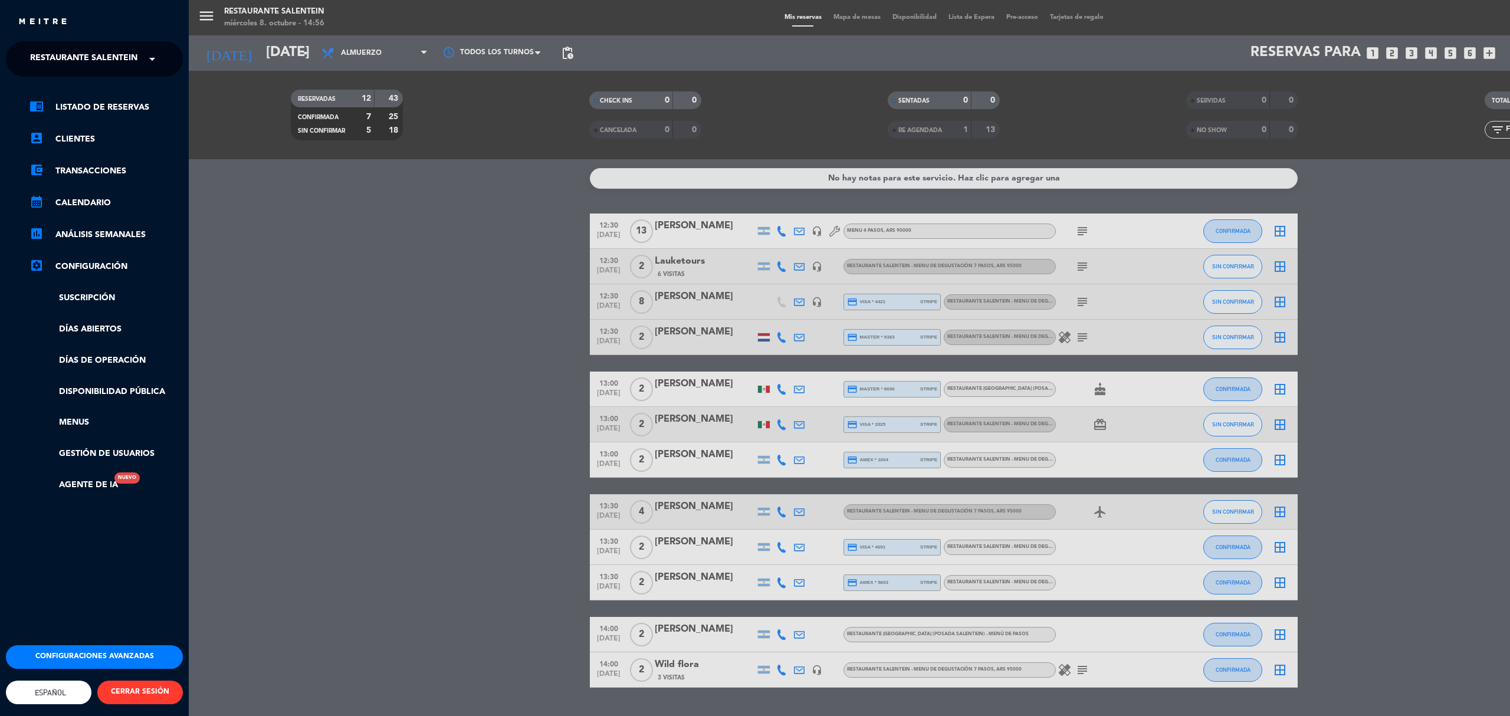
click at [65, 55] on span "Restaurante Salentein" at bounding box center [83, 59] width 107 height 25
click at [95, 93] on span "Bodega Salentein" at bounding box center [54, 91] width 85 height 14
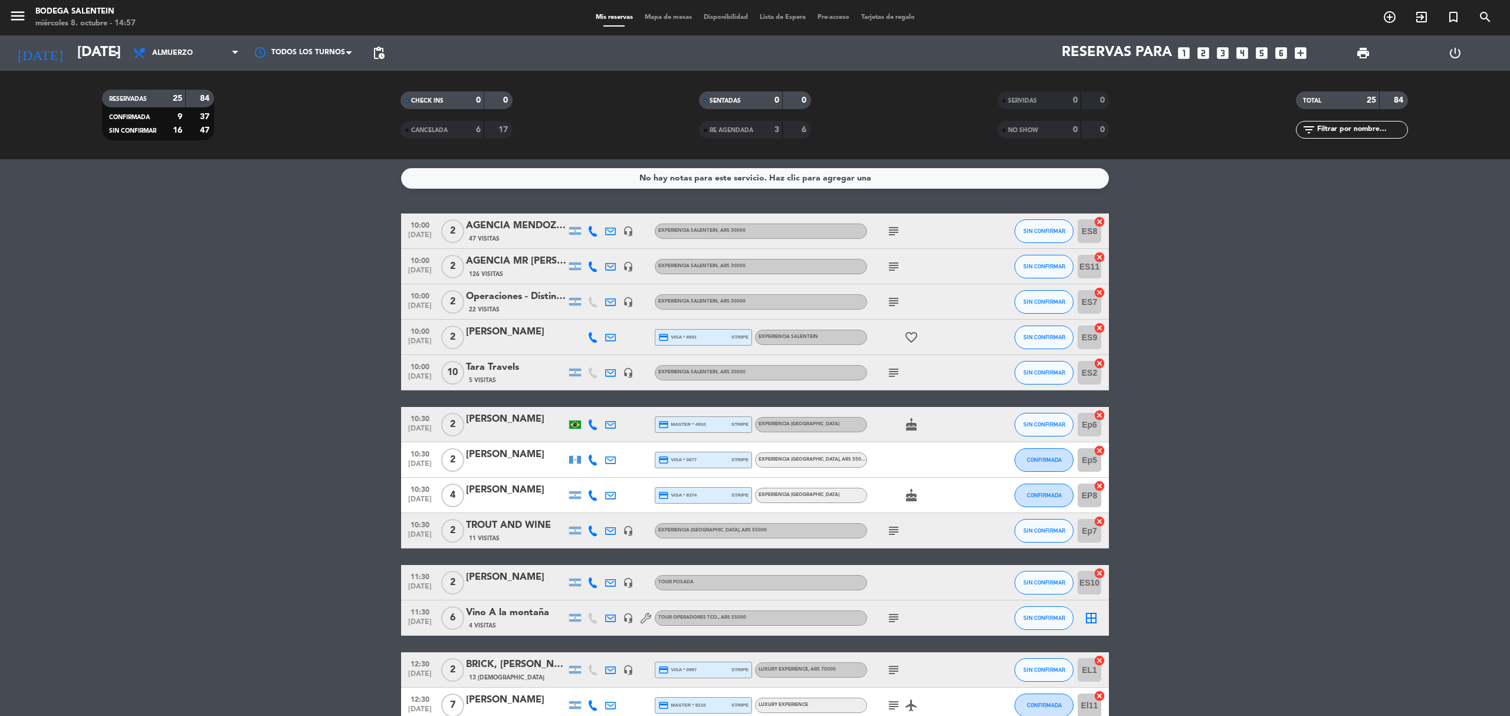
click at [442, 126] on div "CANCELADA" at bounding box center [430, 130] width 54 height 14
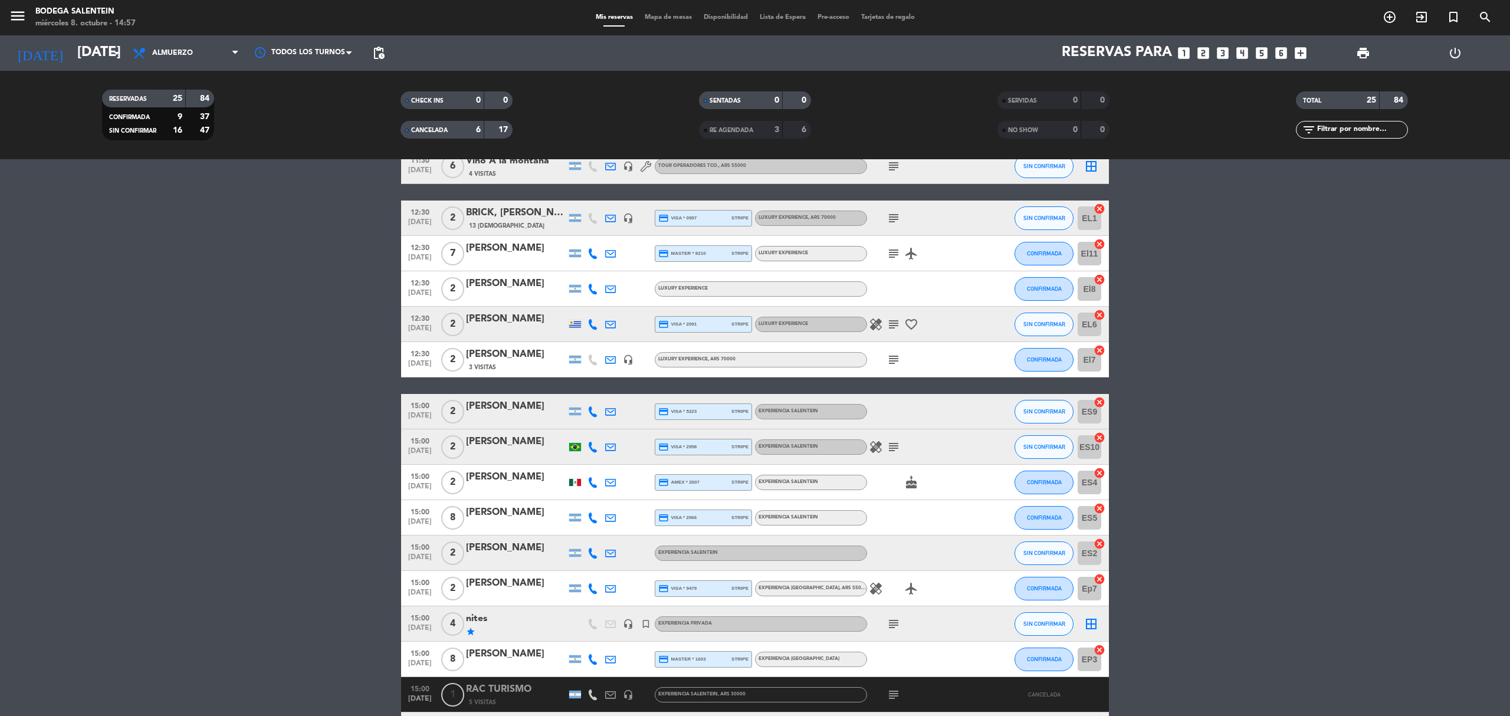
scroll to position [708, 0]
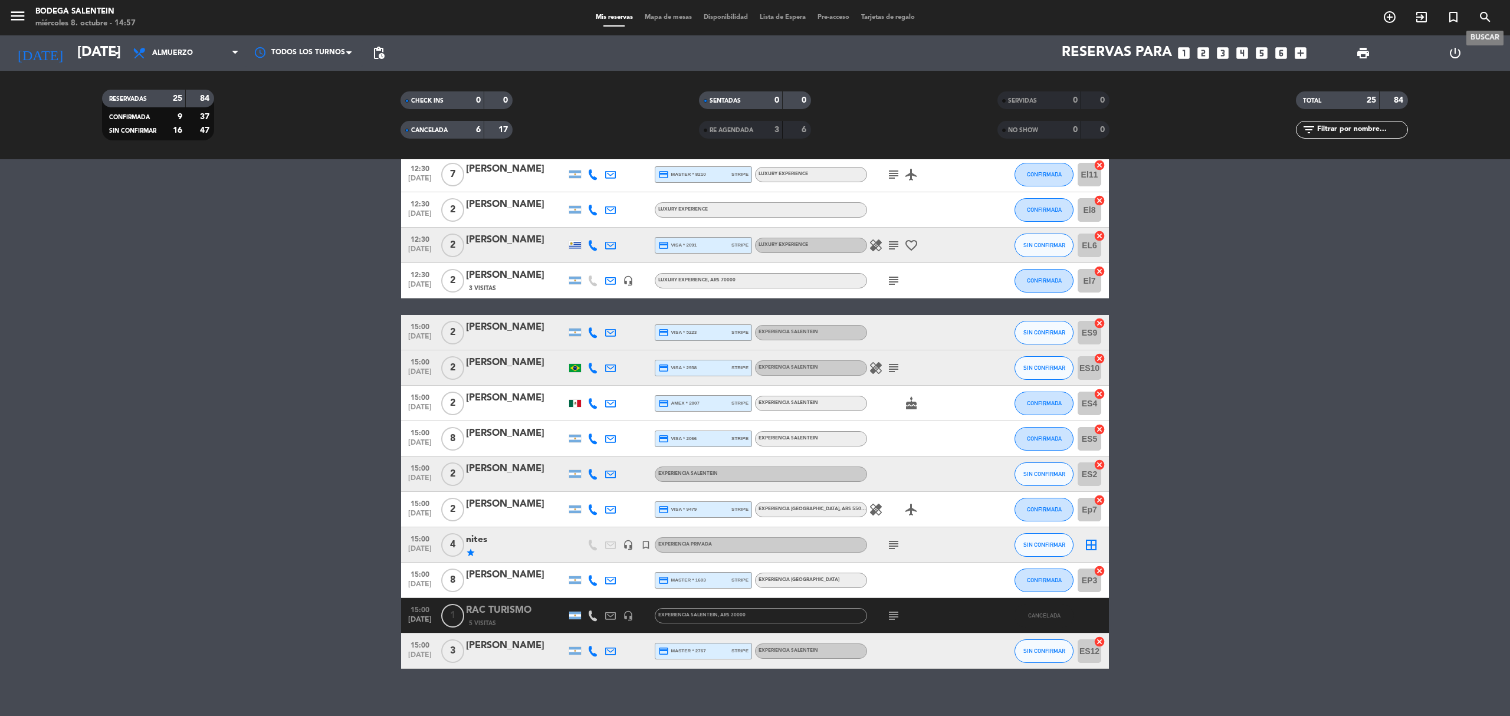
click at [1480, 17] on icon "search" at bounding box center [1485, 17] width 14 height 14
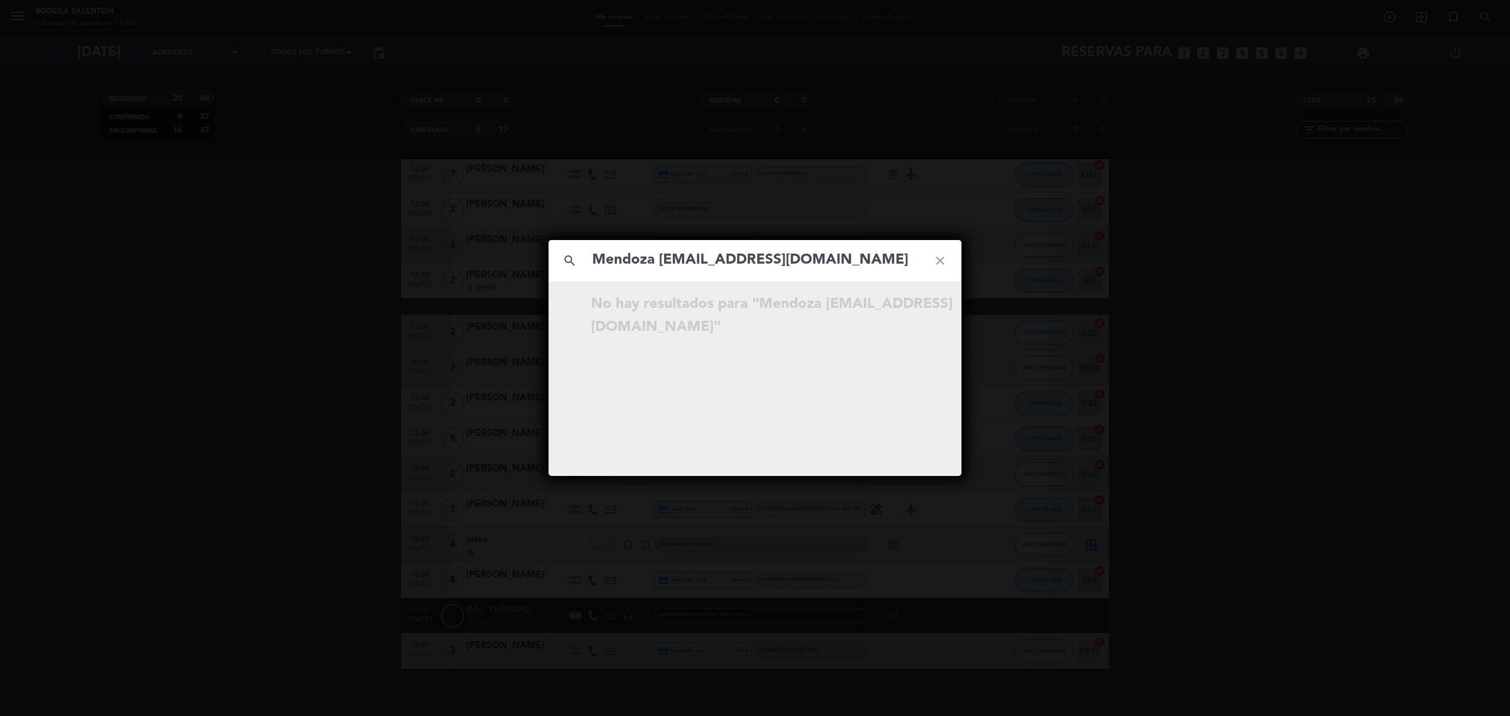
scroll to position [0, 0]
type input "[EMAIL_ADDRESS][DOMAIN_NAME]"
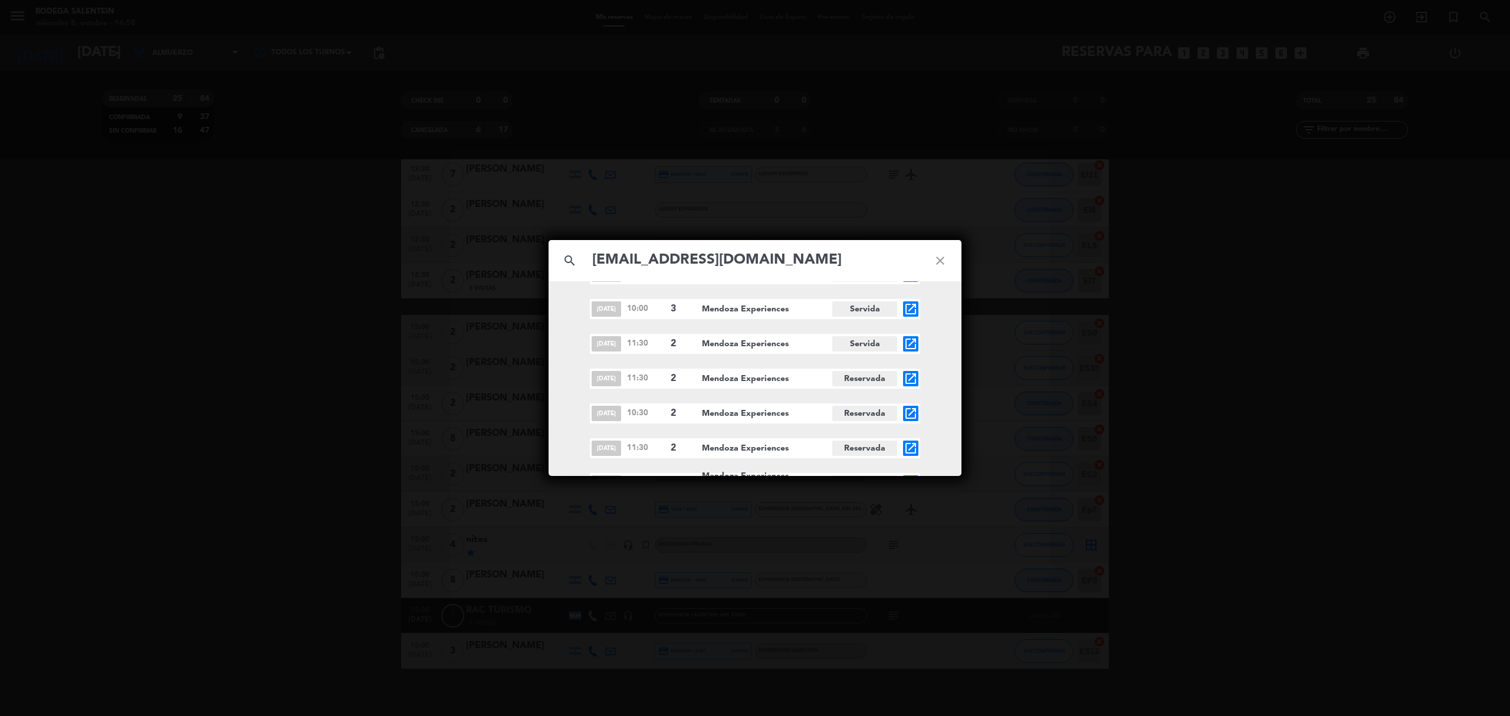
scroll to position [675, 0]
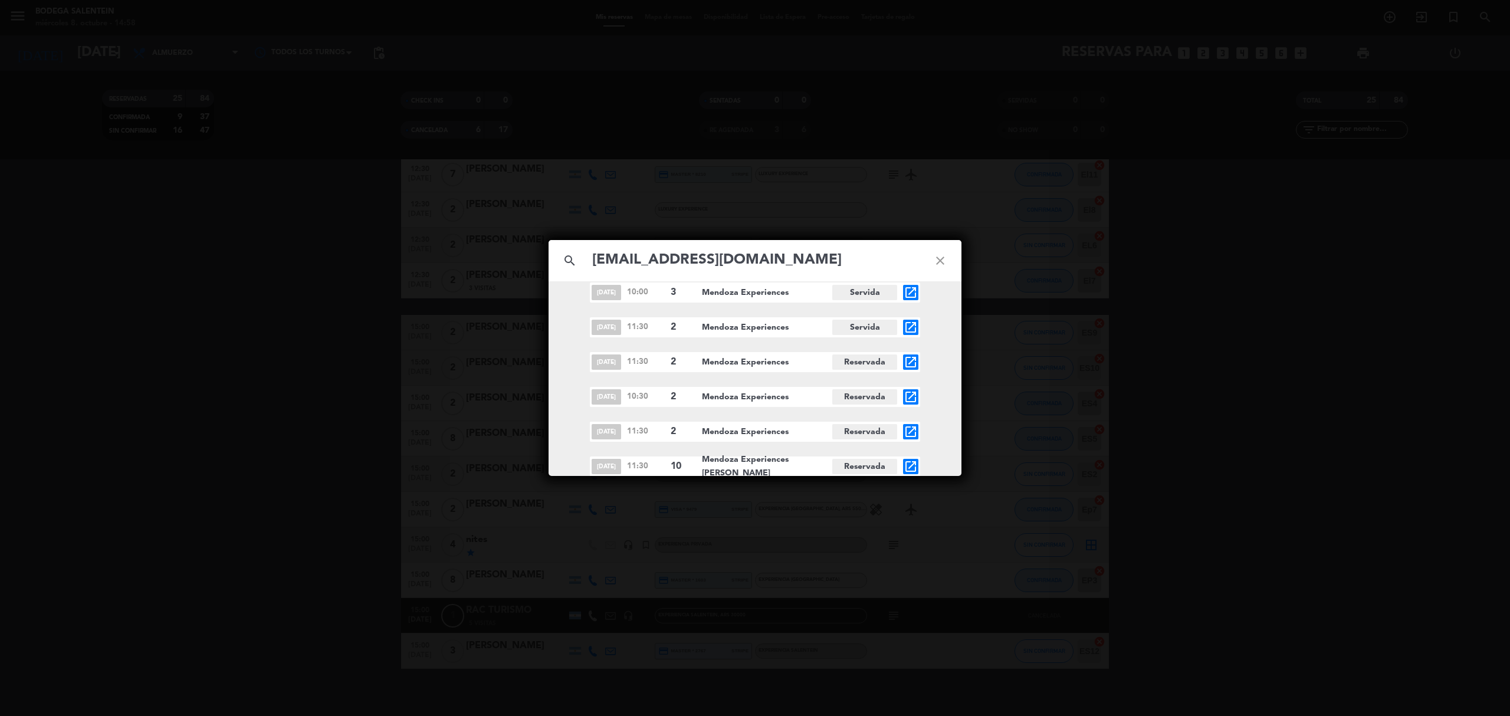
click at [908, 432] on icon "open_in_new" at bounding box center [911, 432] width 14 height 14
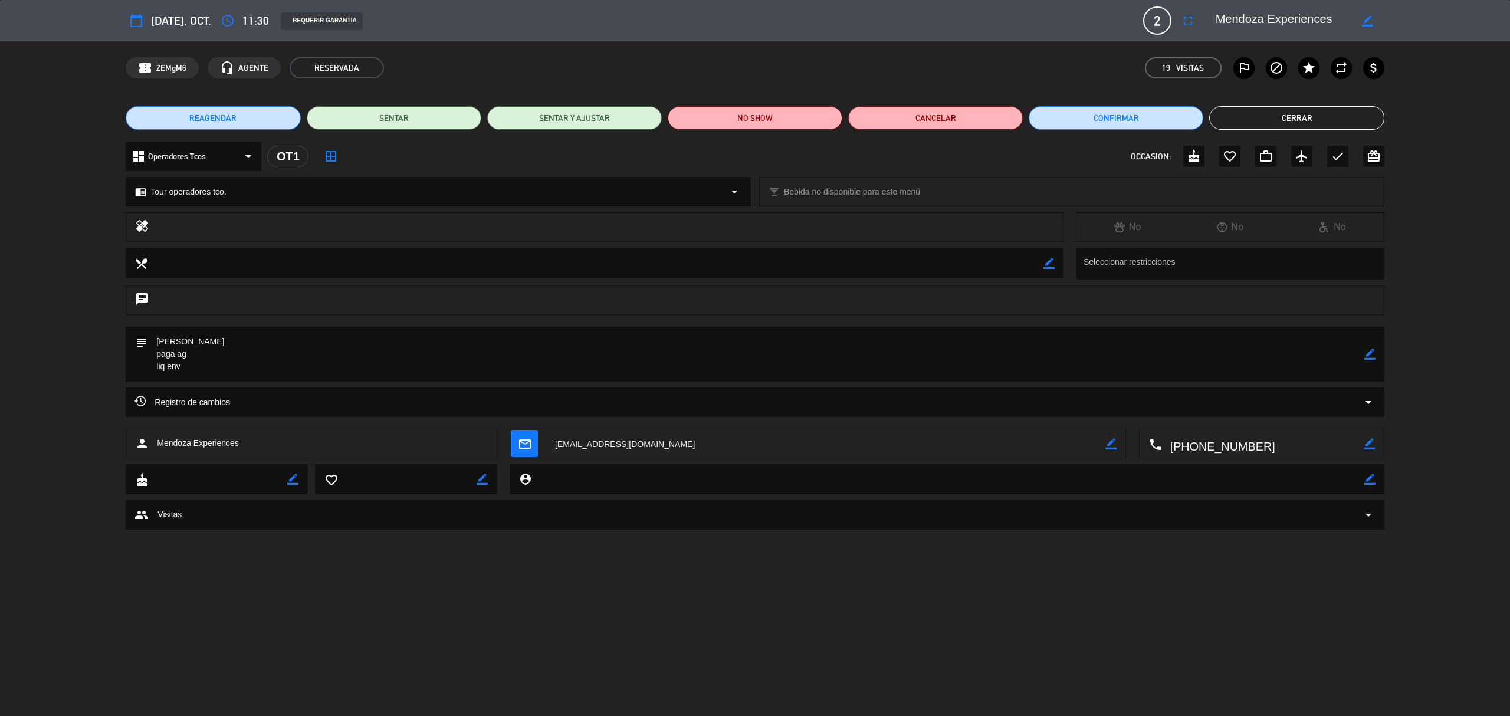
click at [1374, 352] on icon "border_color" at bounding box center [1369, 354] width 11 height 11
click at [267, 340] on textarea at bounding box center [755, 354] width 1216 height 55
paste textarea "B-0168-00000339"
type textarea "[PERSON_NAME] -B-0168-00000339 paga ag liq env"
click at [1369, 355] on icon at bounding box center [1369, 354] width 11 height 11
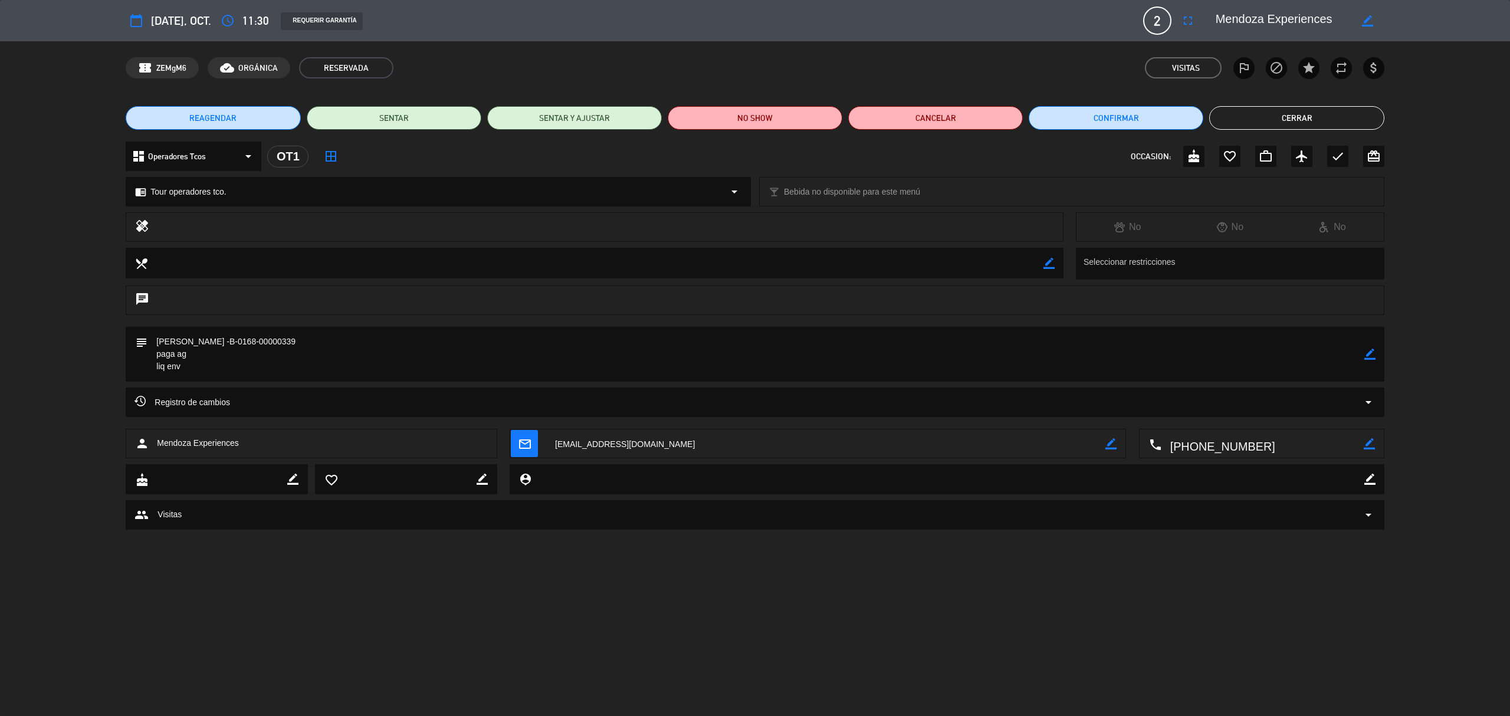
click at [1315, 117] on button "Cerrar" at bounding box center [1296, 118] width 175 height 24
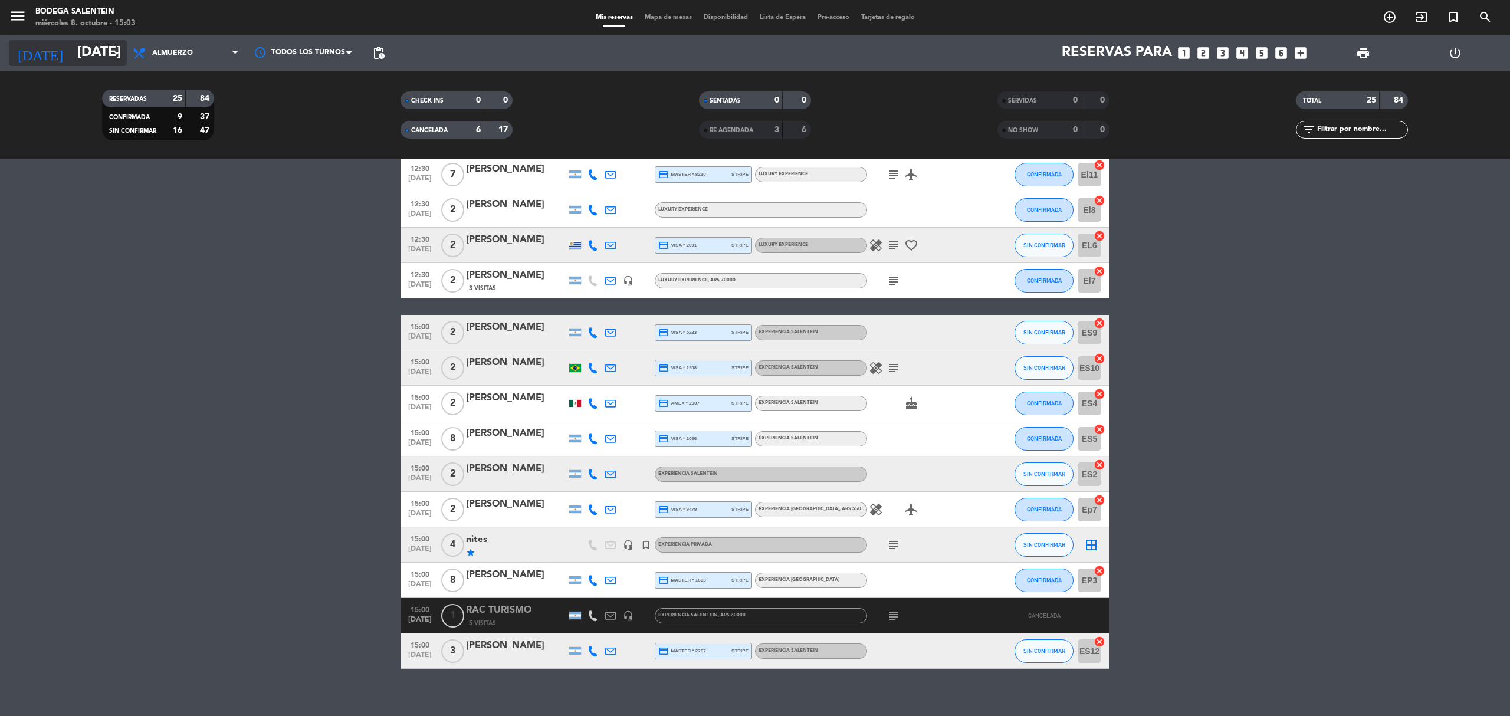
click at [78, 63] on input "[DATE]" at bounding box center [158, 53] width 175 height 28
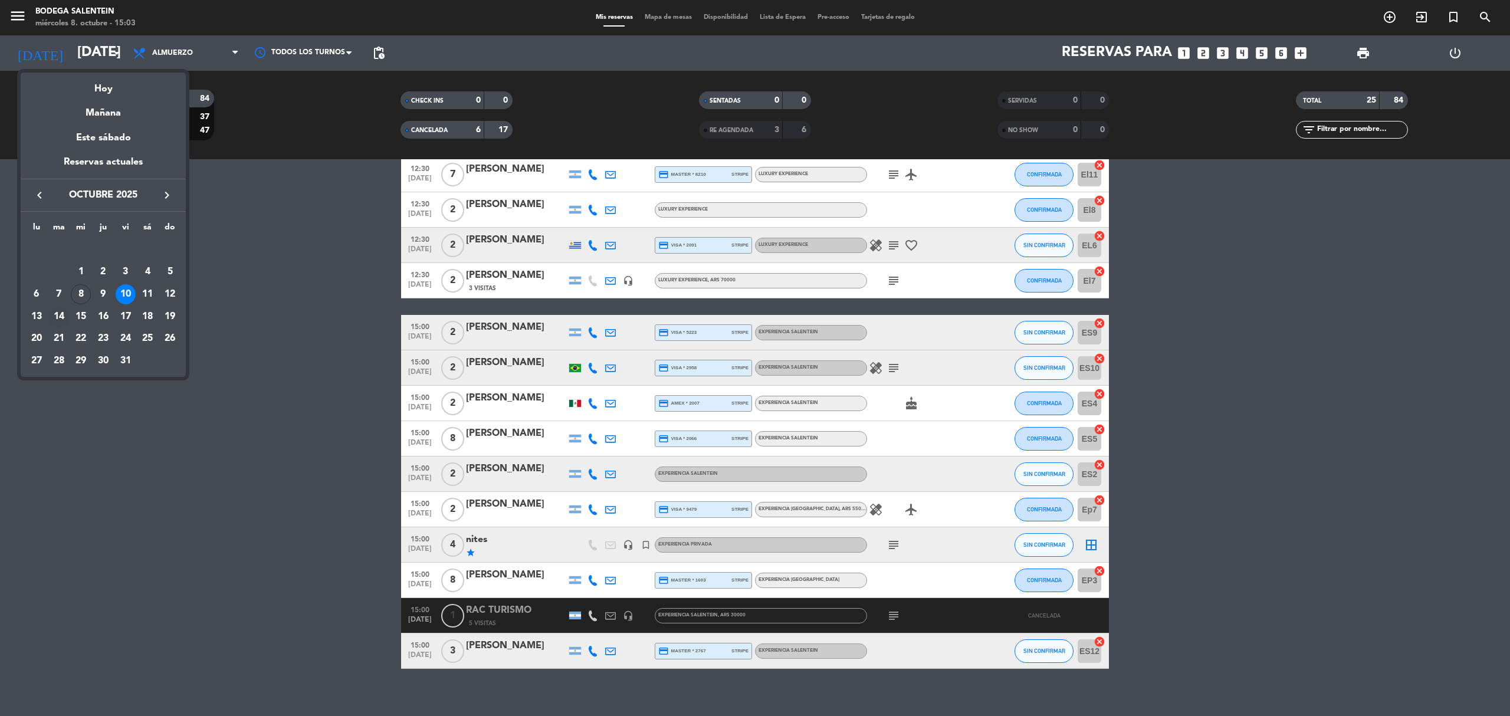
click at [64, 320] on div "14" at bounding box center [59, 317] width 20 height 20
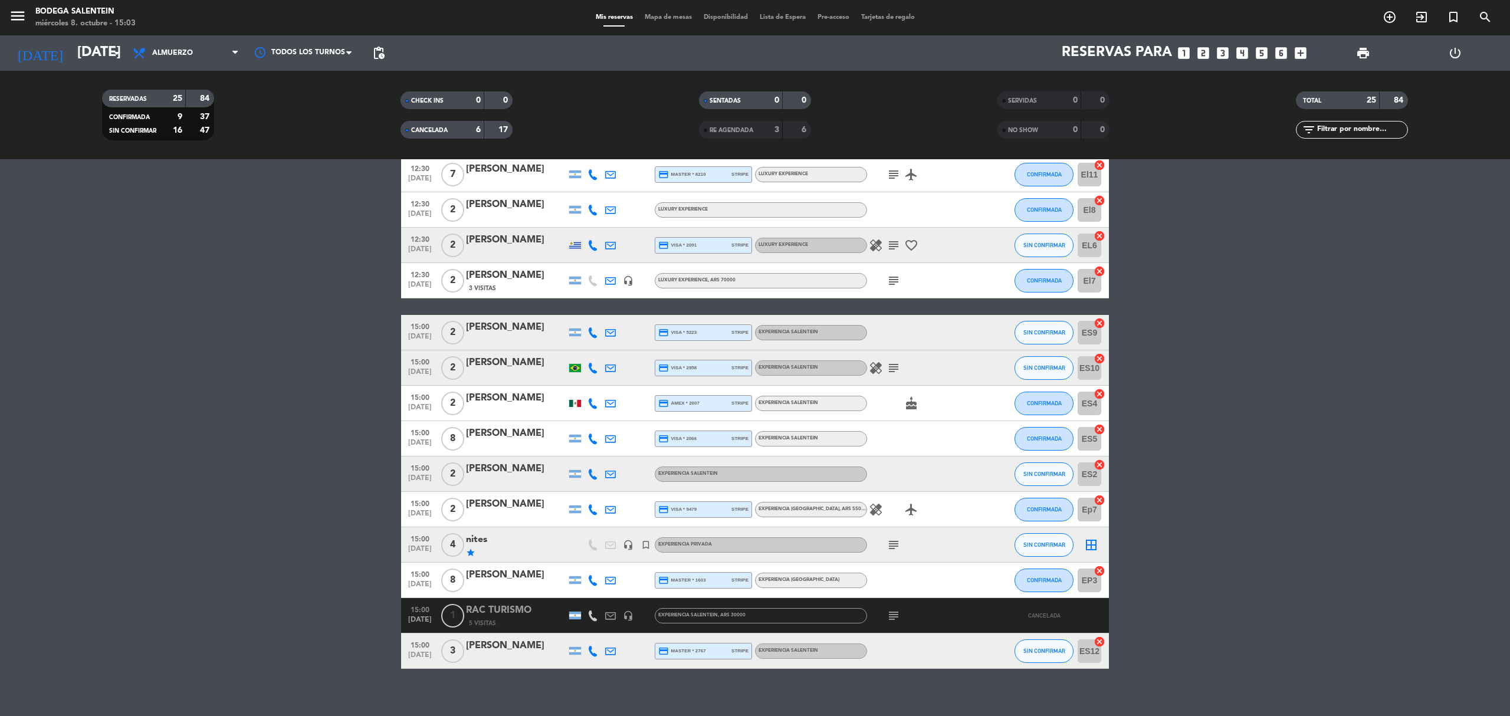
type input "[DATE]"
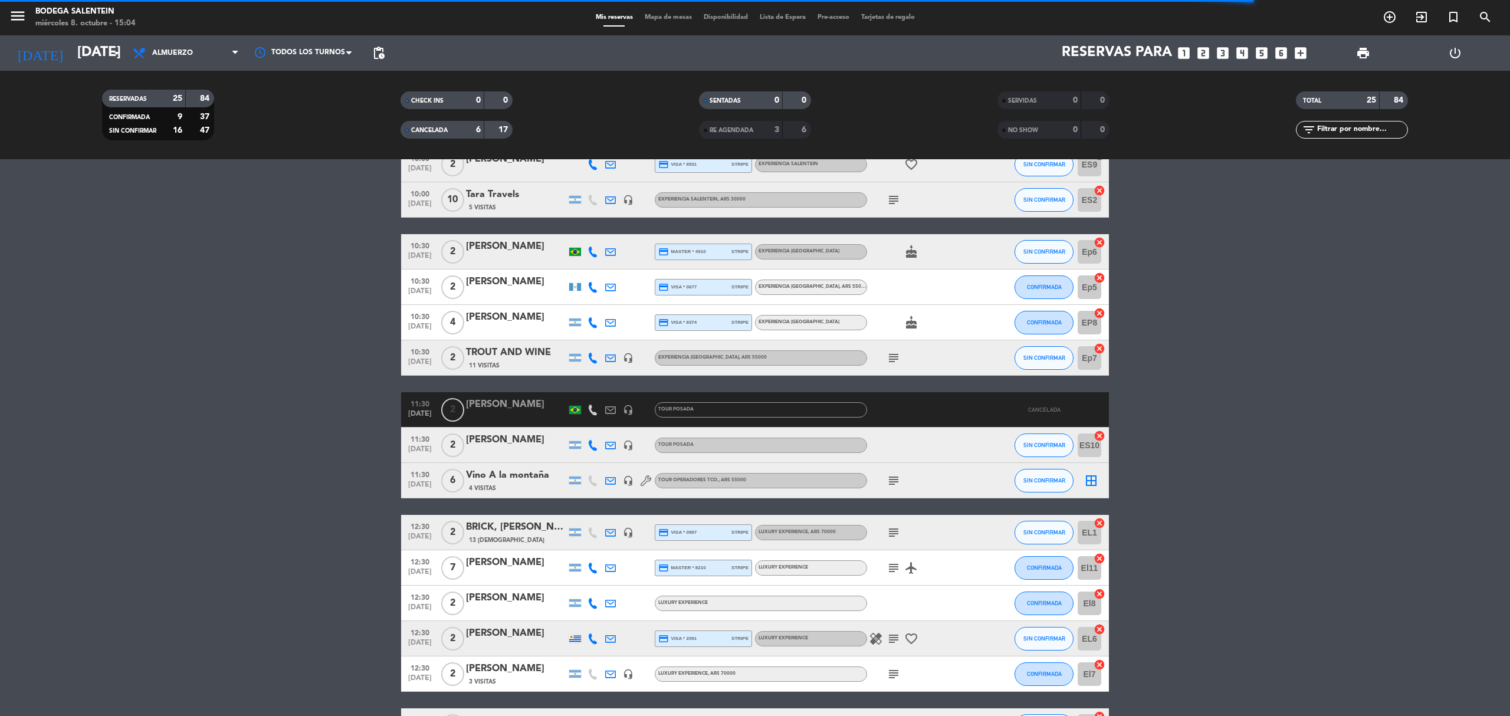
scroll to position [236, 0]
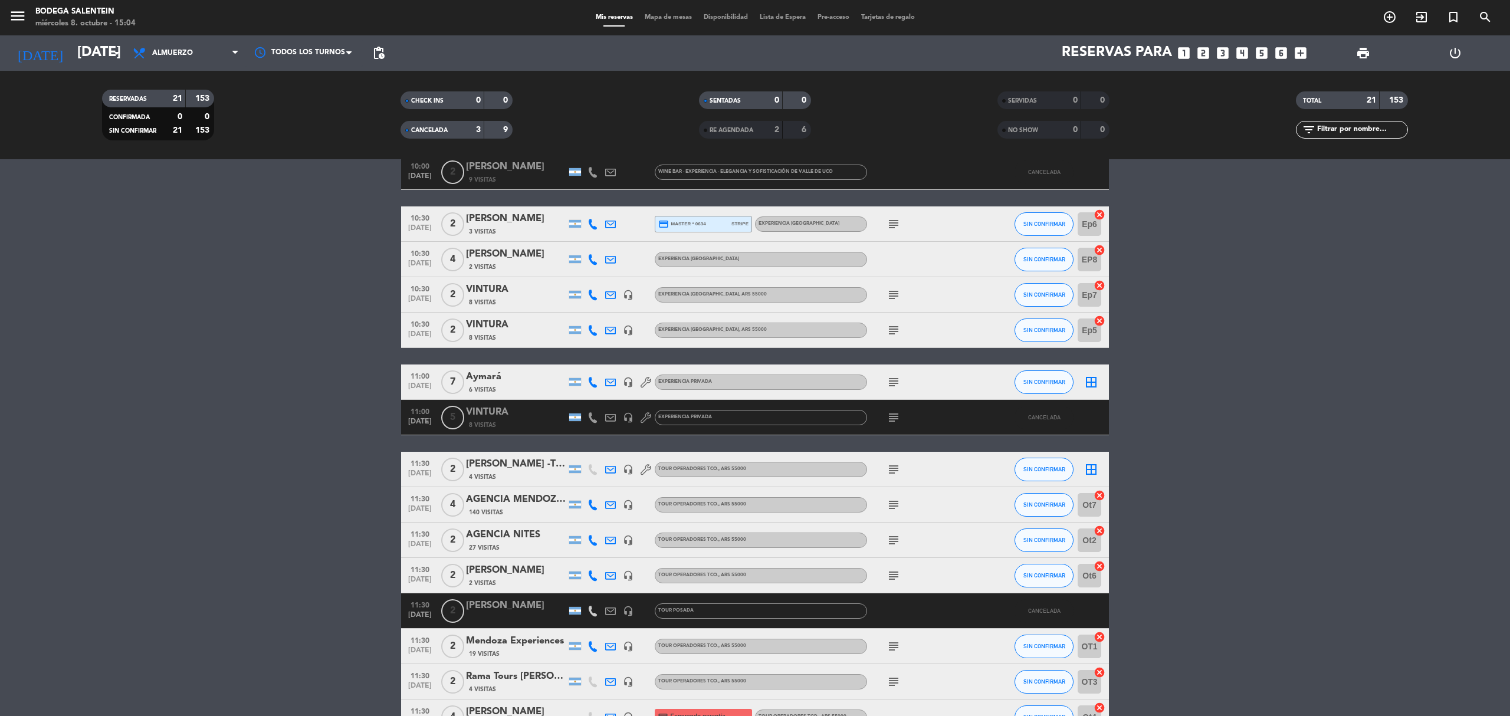
click at [516, 649] on div "19 Visitas" at bounding box center [516, 654] width 100 height 10
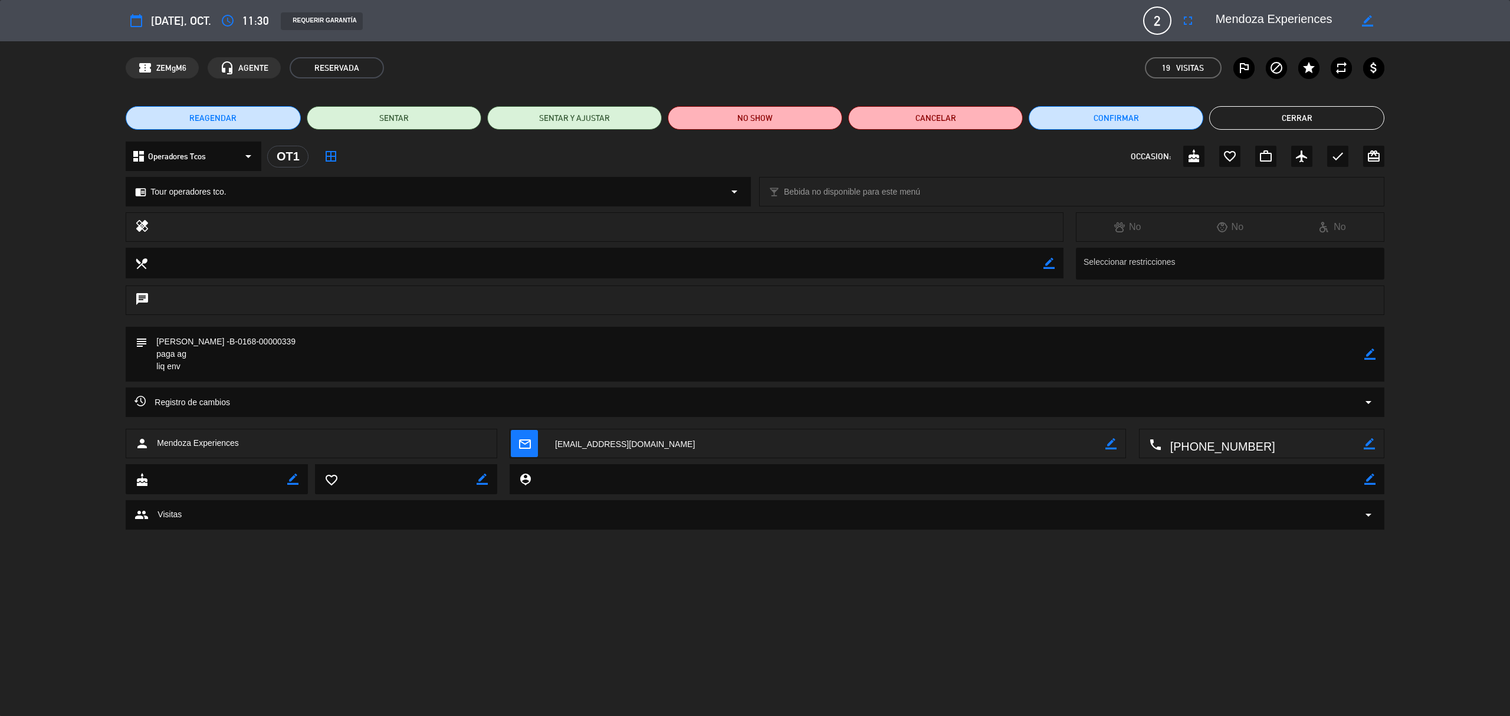
click at [1301, 109] on button "Cerrar" at bounding box center [1296, 118] width 175 height 24
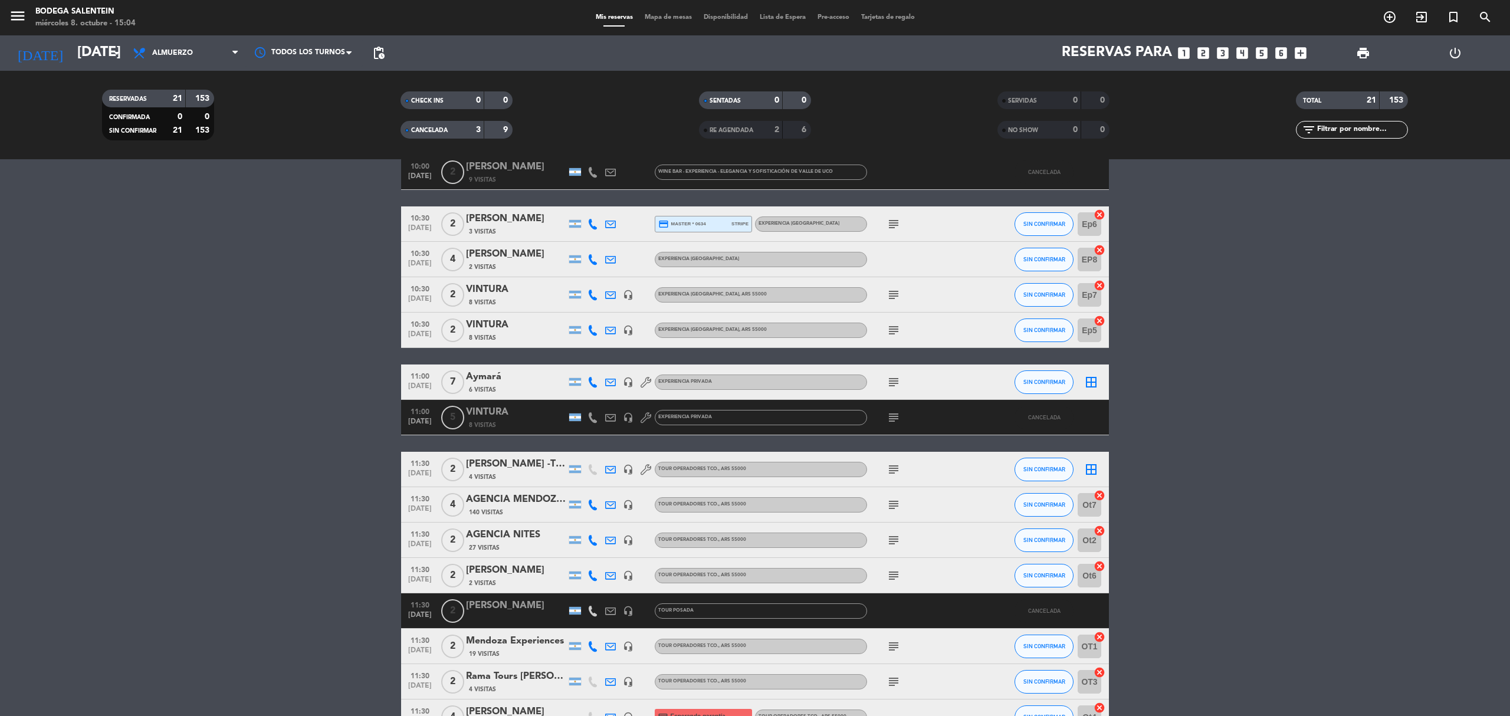
click at [239, 548] on bookings-row "10:00 [DATE] 3 Agencia DISTINTOS 22 Visitas headset_mic Experiencia Salentein ,…" at bounding box center [755, 444] width 1510 height 932
